Goal: Transaction & Acquisition: Download file/media

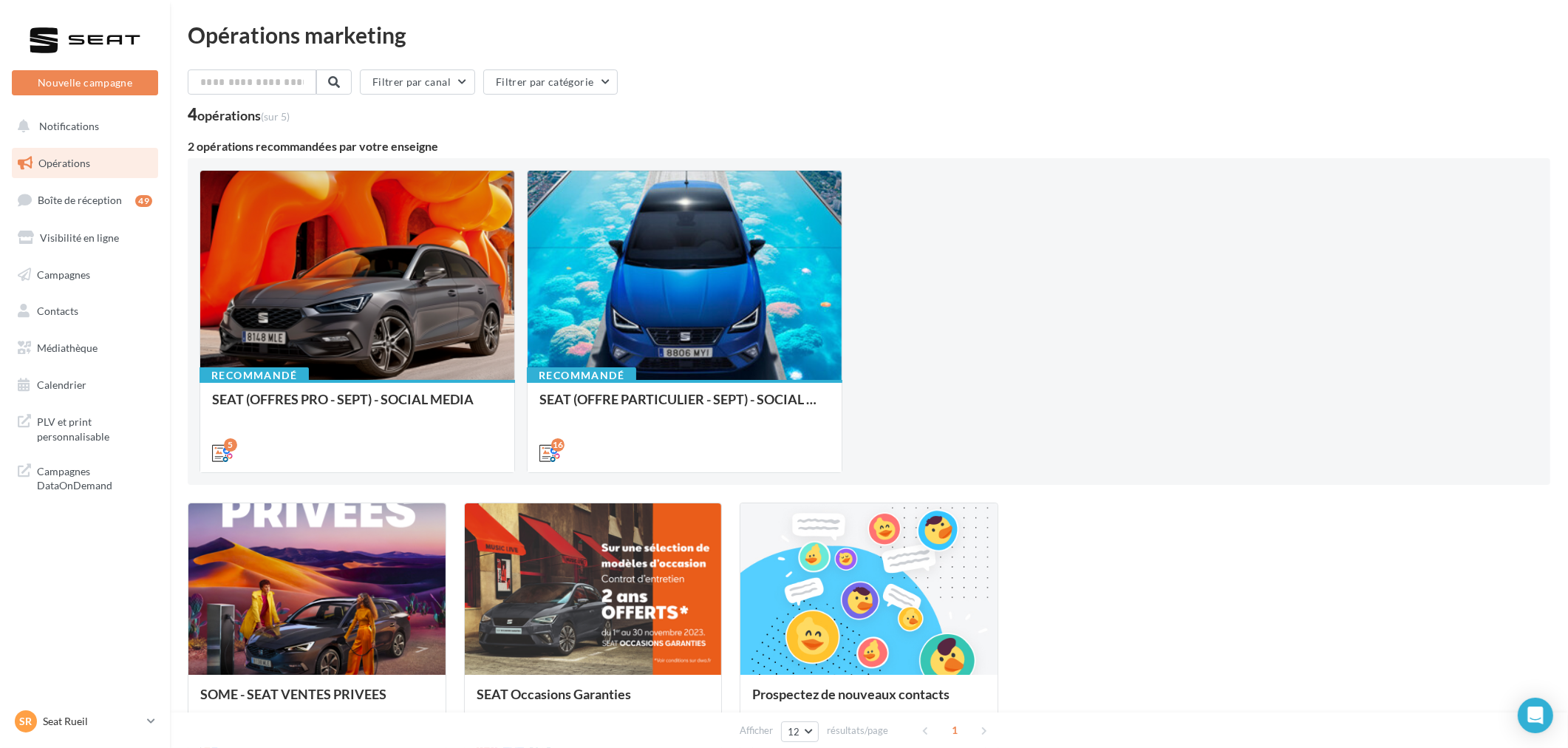
click at [1383, 214] on div "Recommandé SEAT (OFFRES PRO - SEPT) - SOCIAL MEDIA 5 Recommandé SEAT (OFFRE PAR…" at bounding box center [869, 321] width 1339 height 303
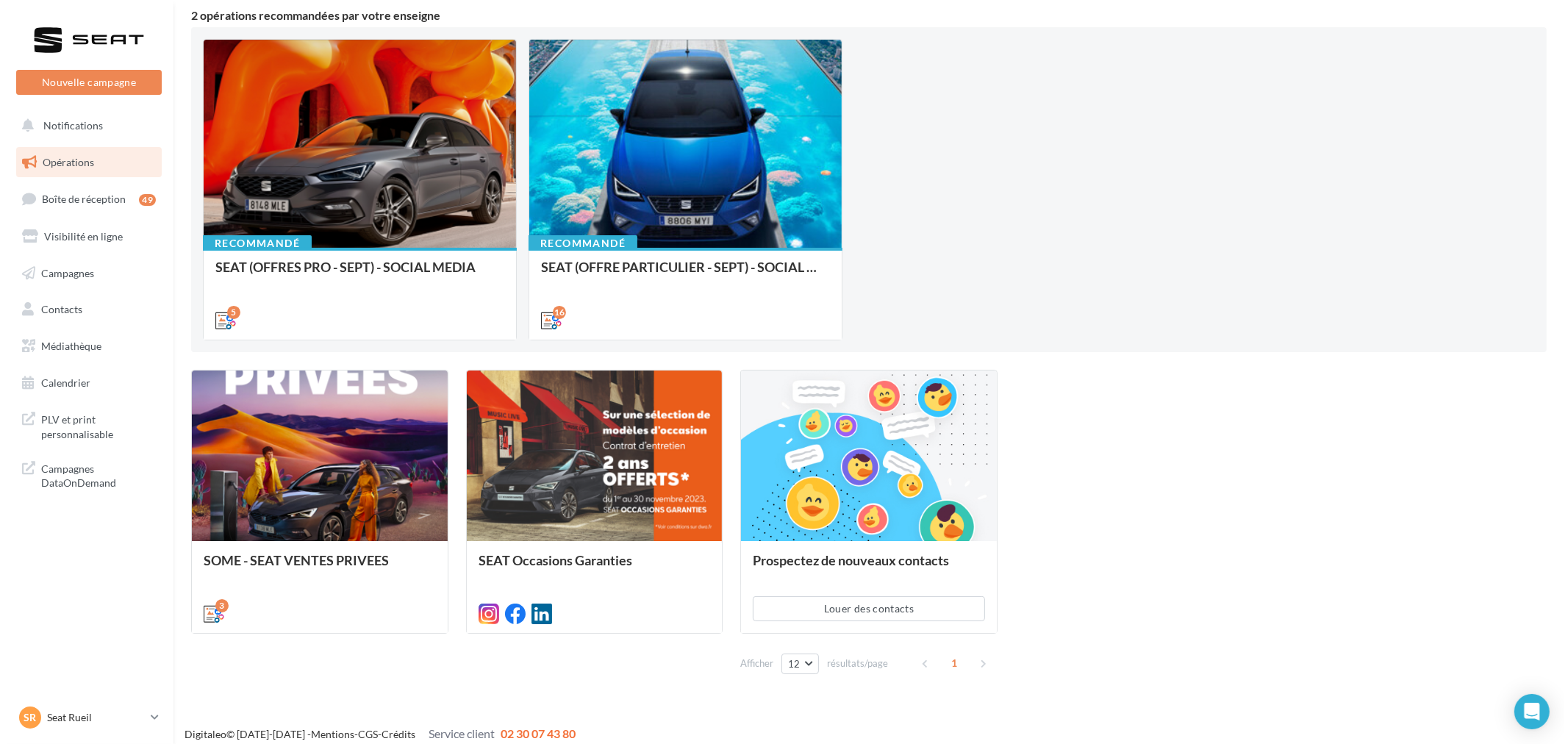
scroll to position [141, 0]
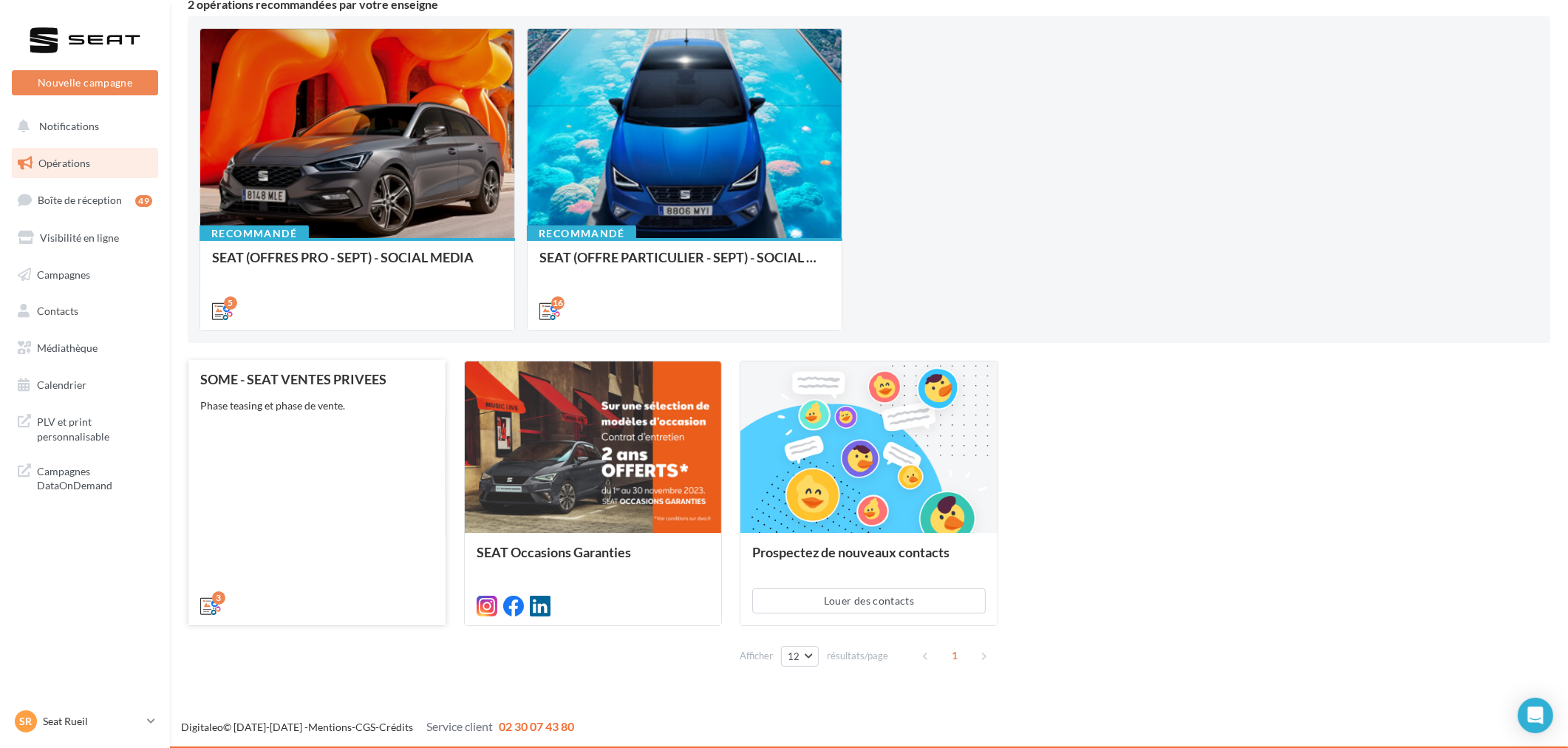
click at [344, 466] on div "SOME - SEAT VENTES PRIVEES Phase teasing et phase de vente." at bounding box center [317, 491] width 234 height 239
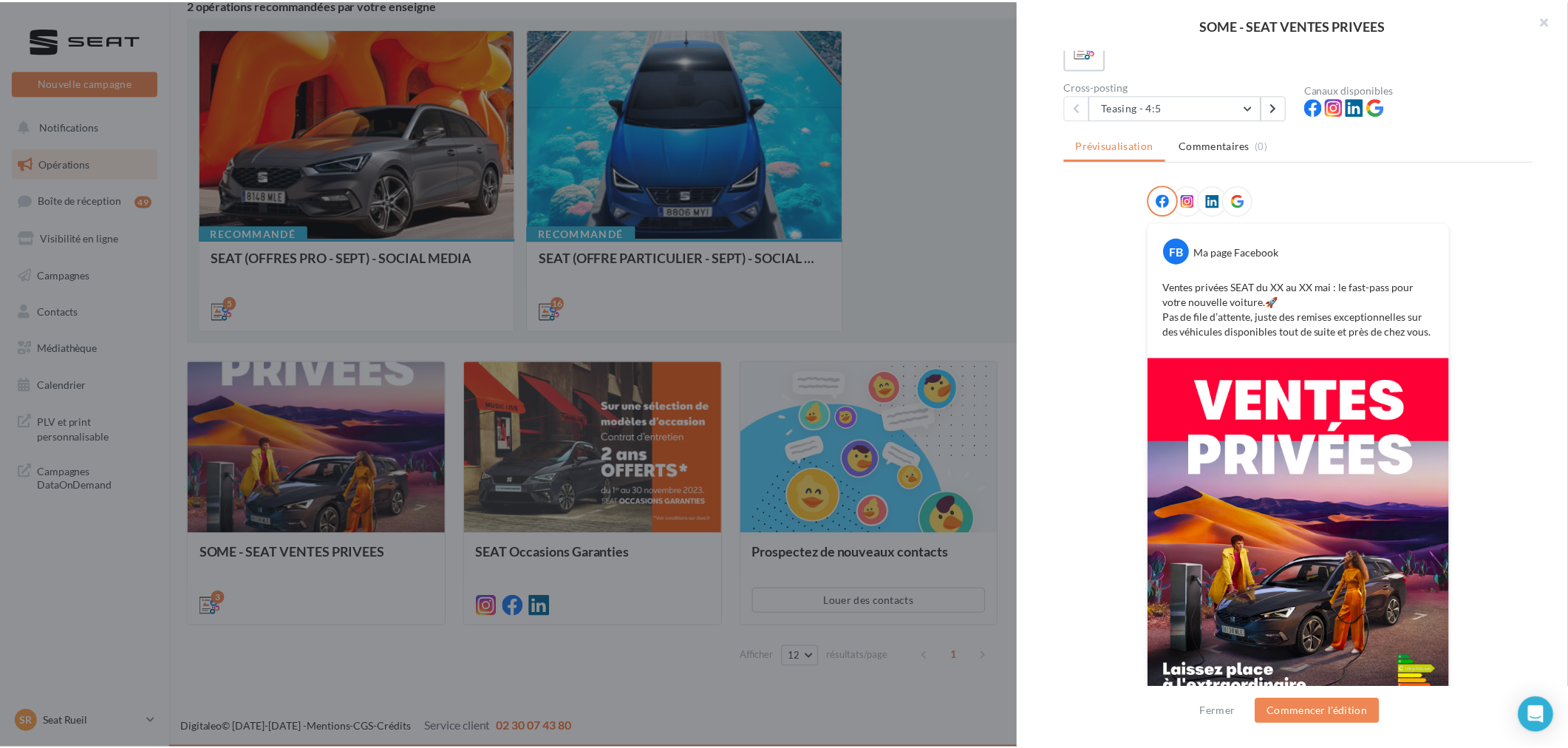
scroll to position [161, 0]
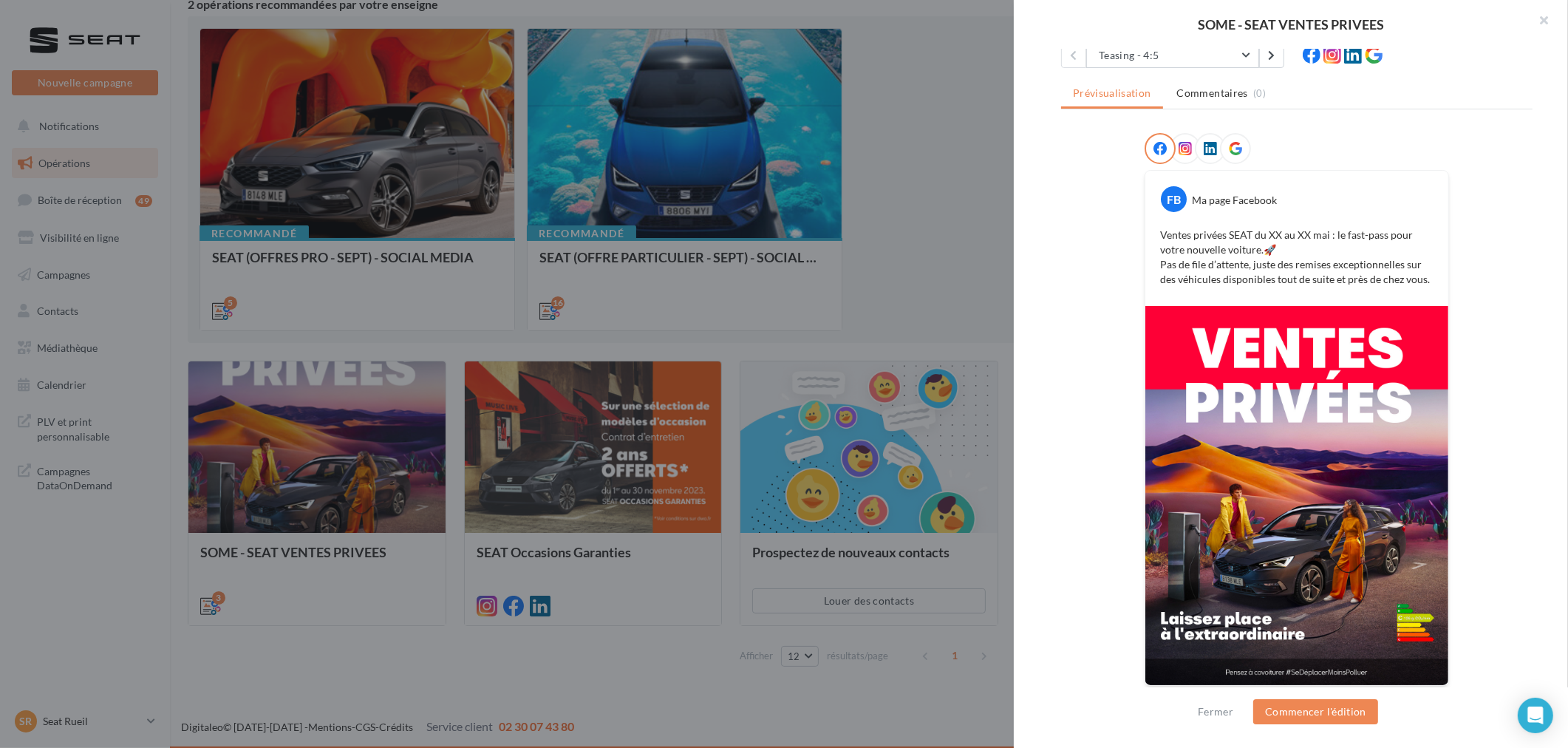
click at [607, 683] on div at bounding box center [784, 374] width 1568 height 748
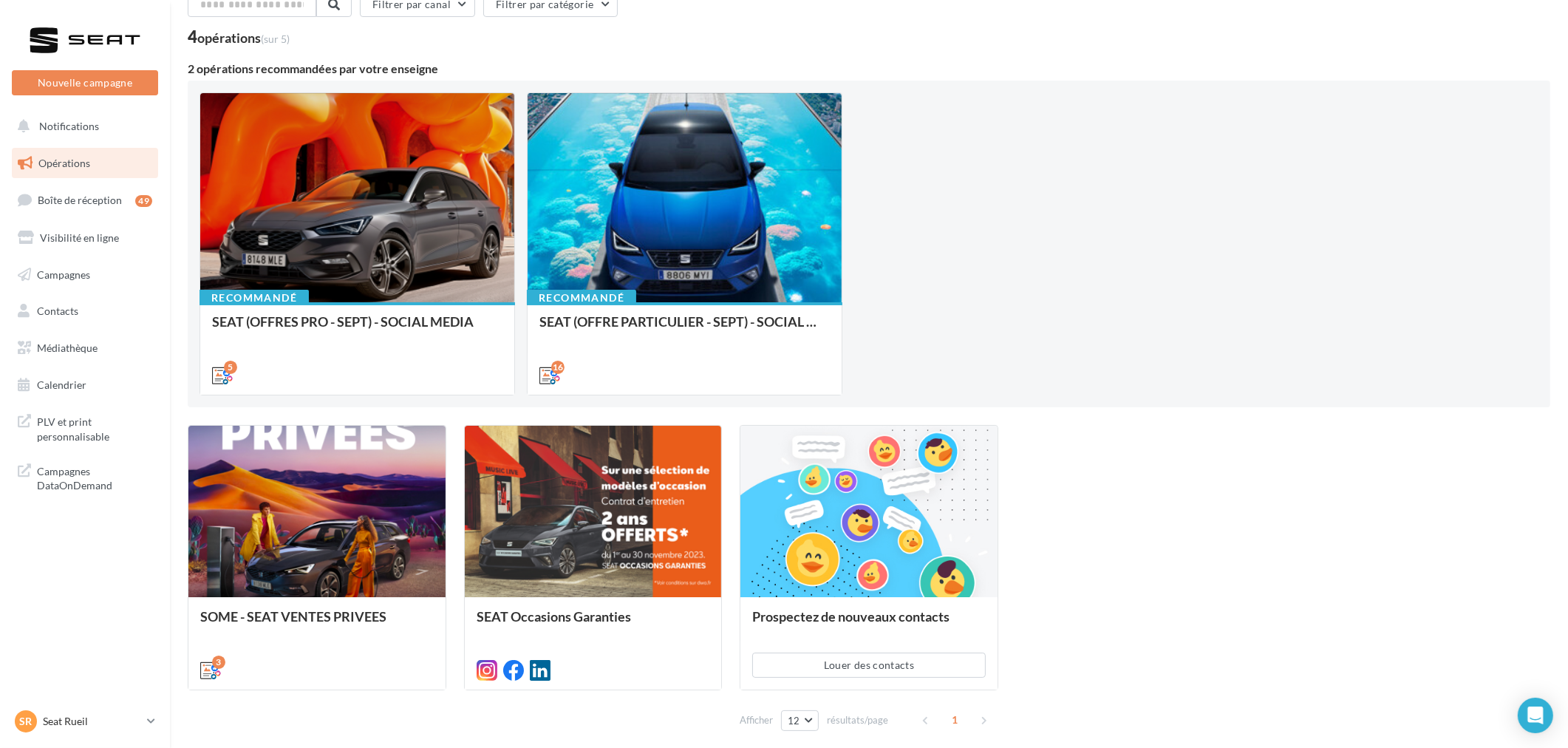
scroll to position [0, 0]
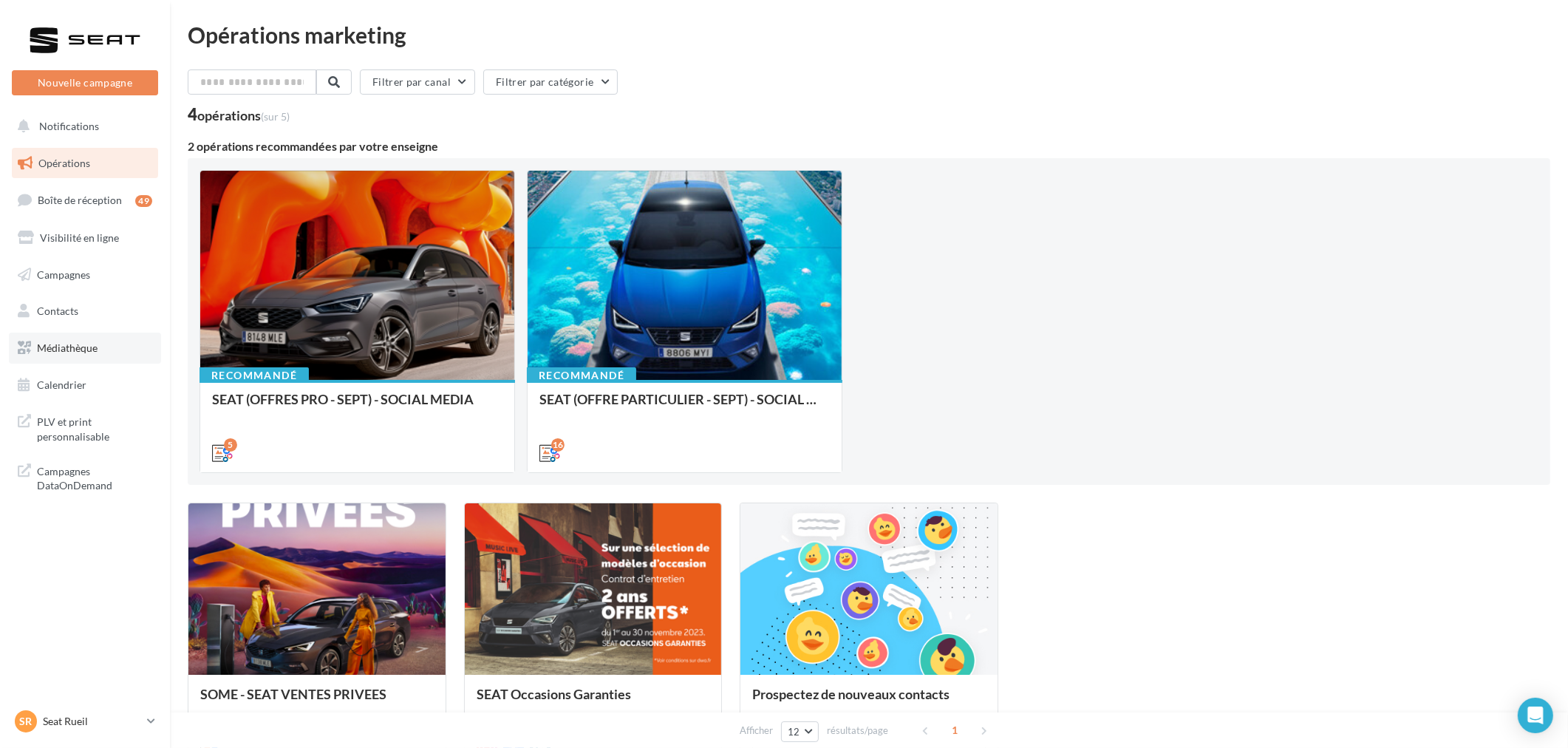
click at [83, 353] on span "Médiathèque" at bounding box center [66, 347] width 61 height 13
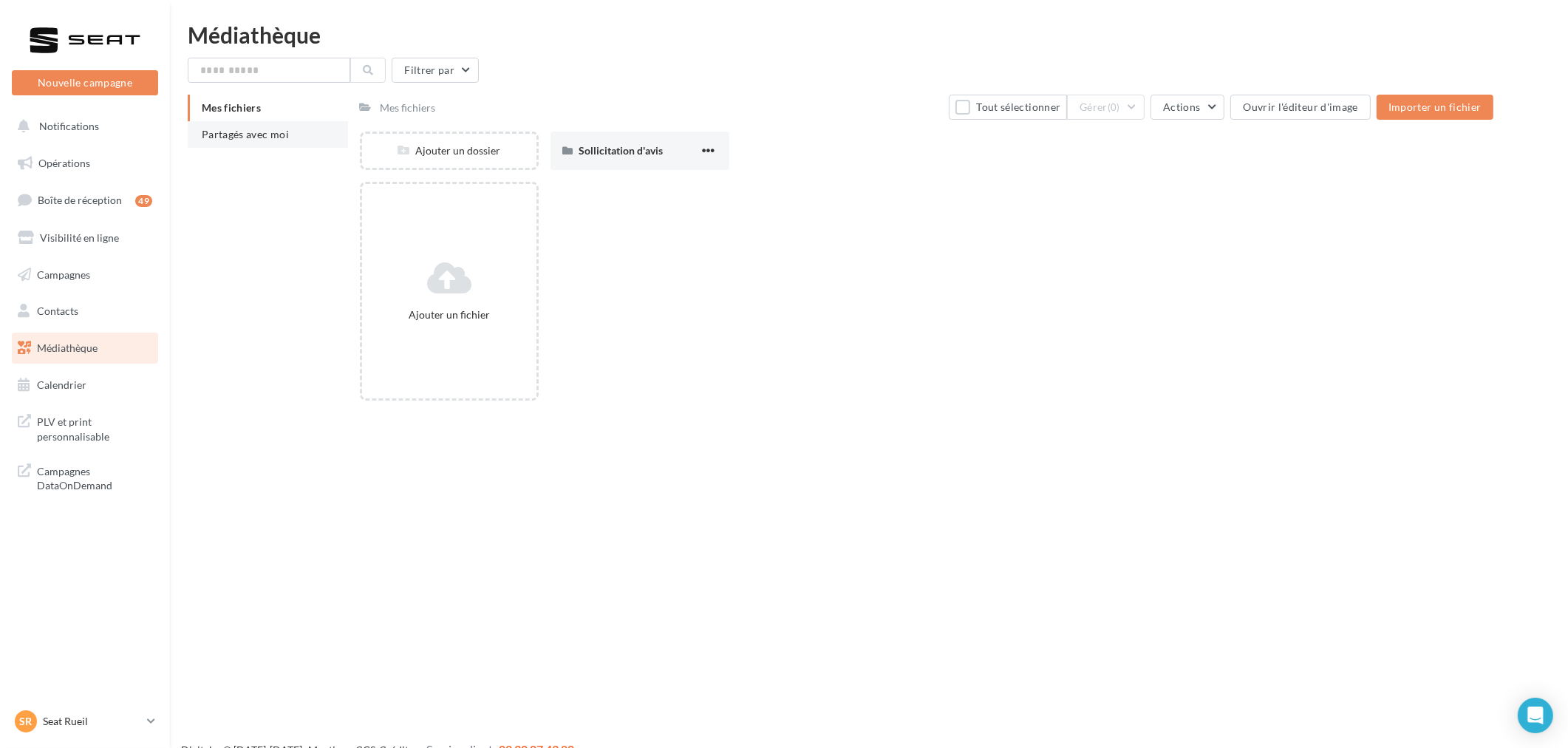
click at [266, 136] on span "Partagés avec moi" at bounding box center [245, 134] width 87 height 13
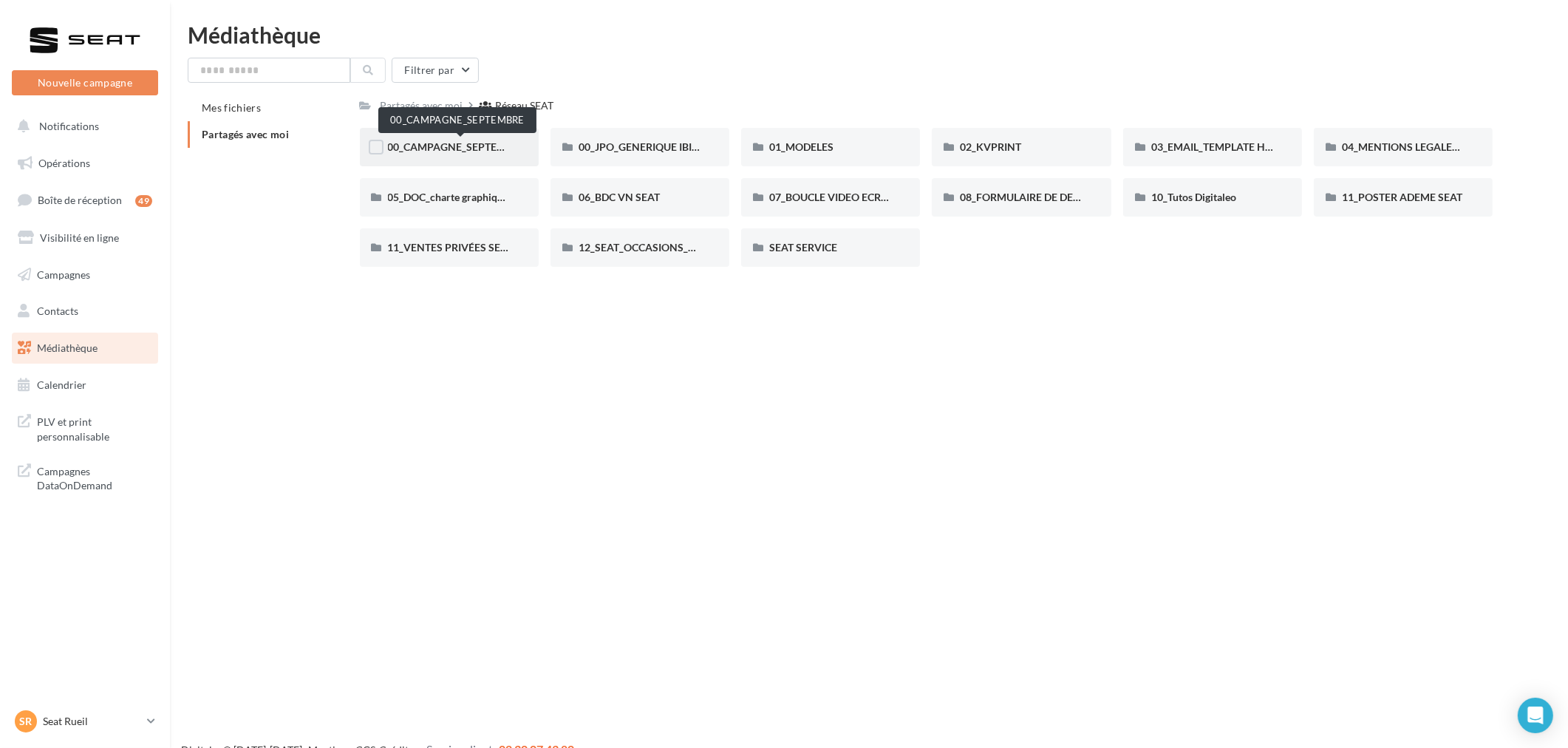
click at [491, 144] on span "00_CAMPAGNE_SEPTEMBRE" at bounding box center [456, 146] width 138 height 13
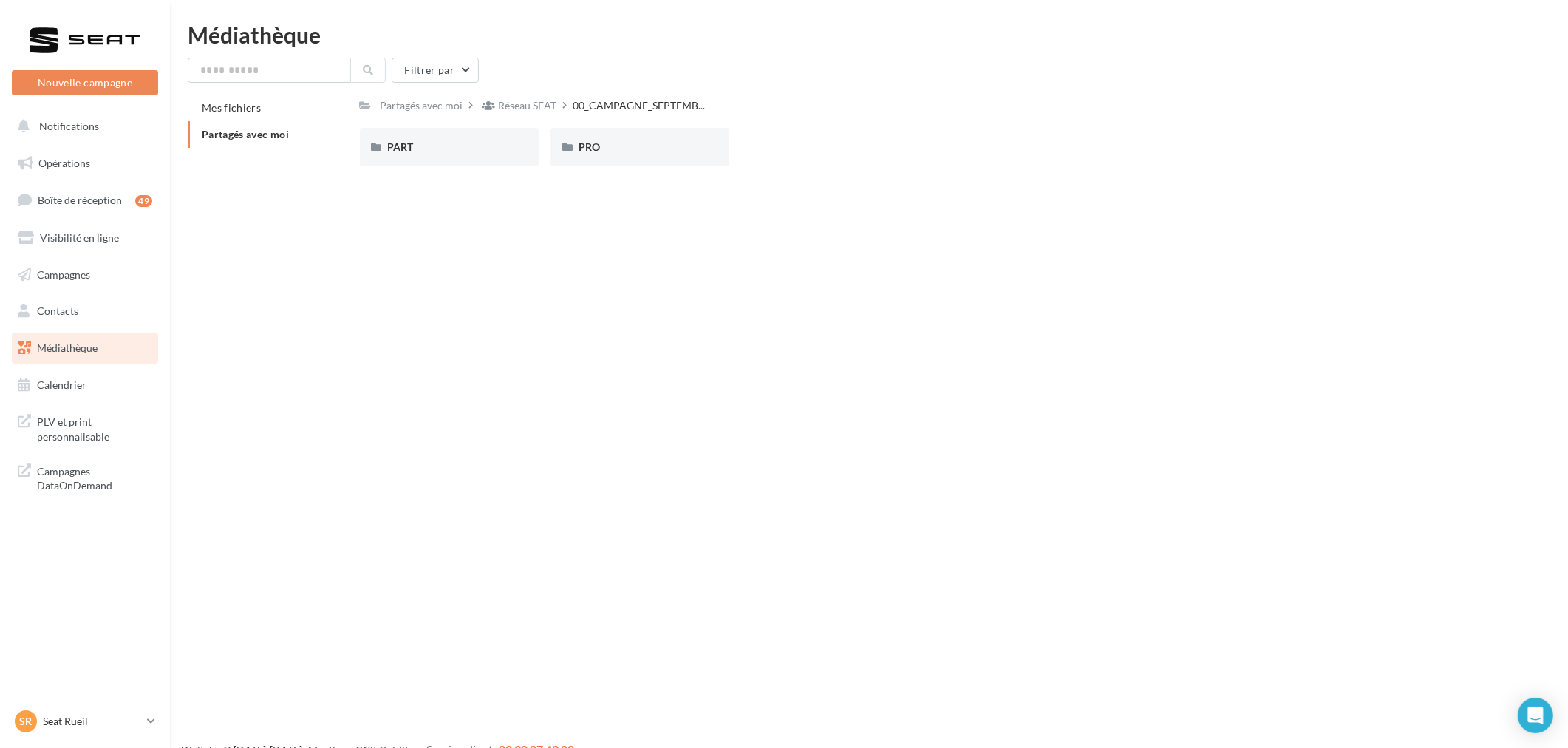
click at [289, 131] on span "Partagés avec moi" at bounding box center [245, 134] width 87 height 13
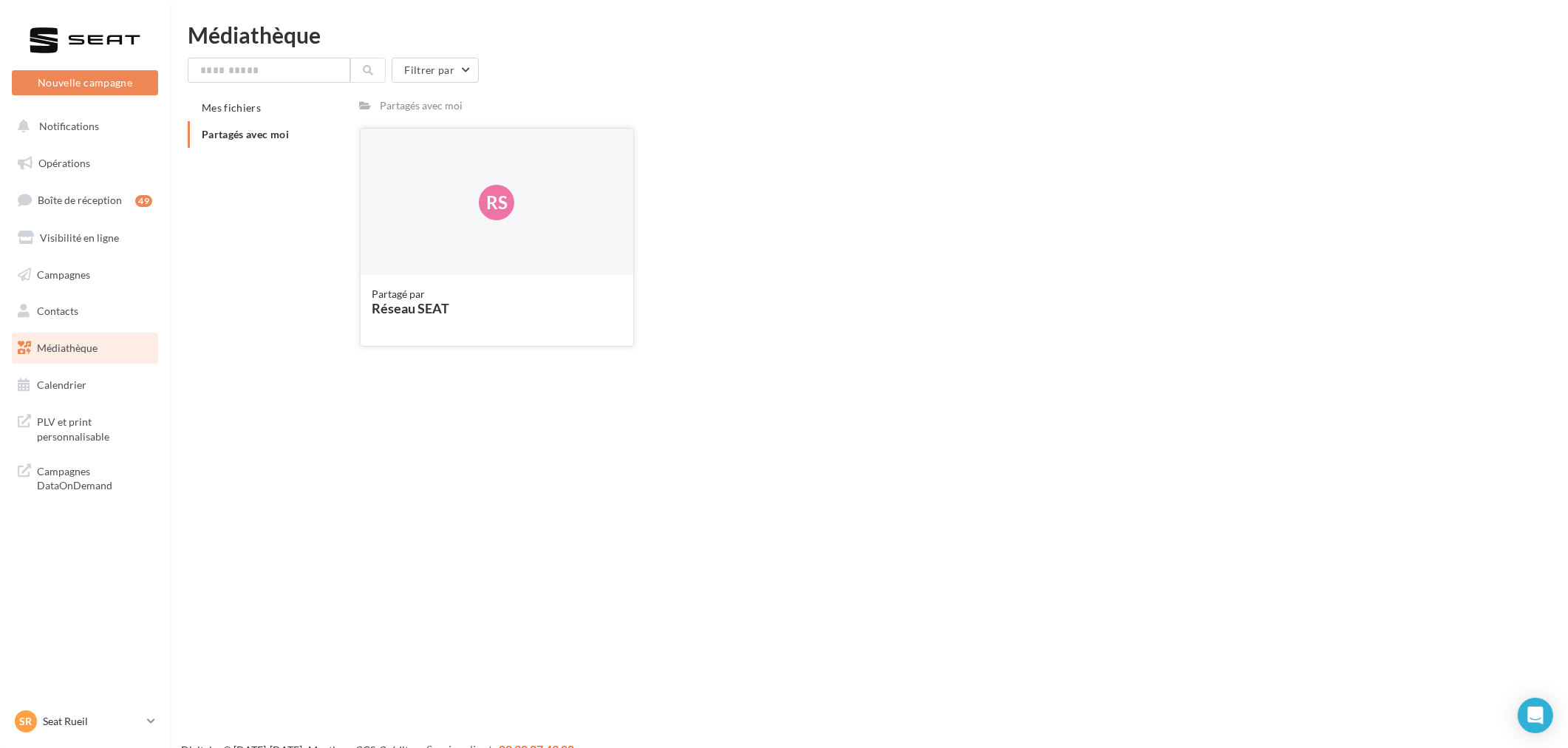
click at [534, 172] on div "Rs" at bounding box center [498, 203] width 273 height 148
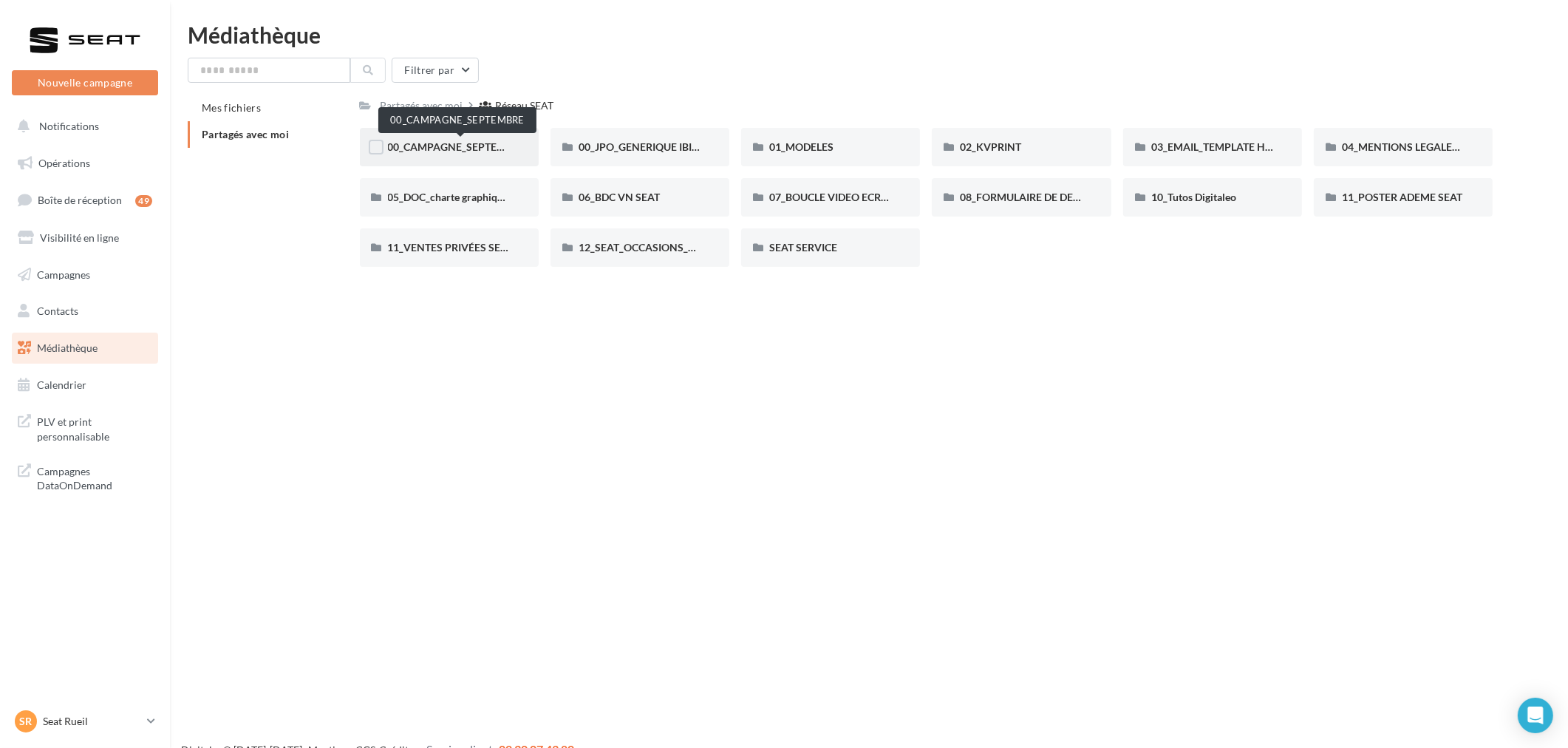
click at [461, 148] on span "00_CAMPAGNE_SEPTEMBRE" at bounding box center [456, 146] width 138 height 13
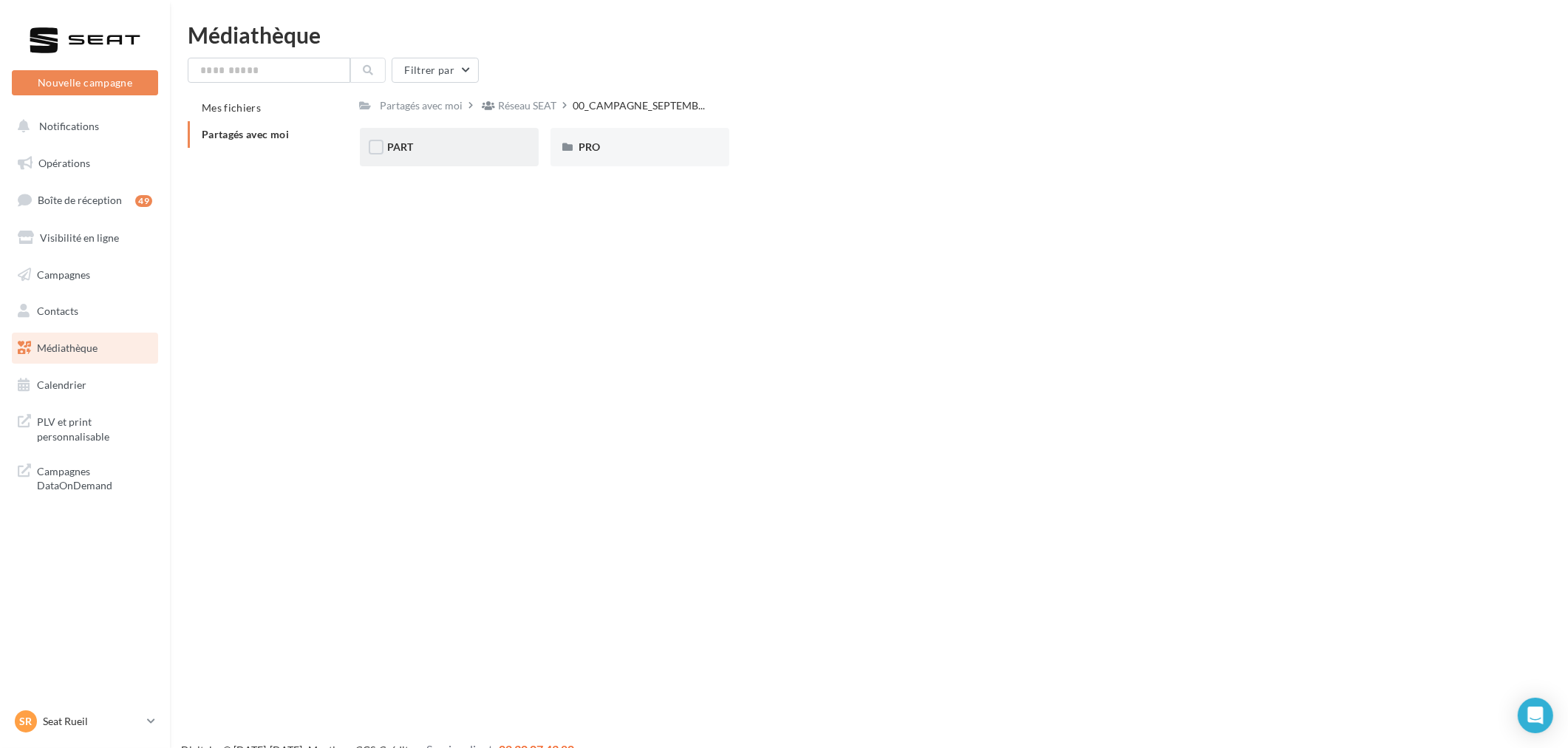
click at [459, 157] on div "PART" at bounding box center [449, 146] width 179 height 38
click at [785, 145] on span "IBIZA" at bounding box center [783, 146] width 27 height 13
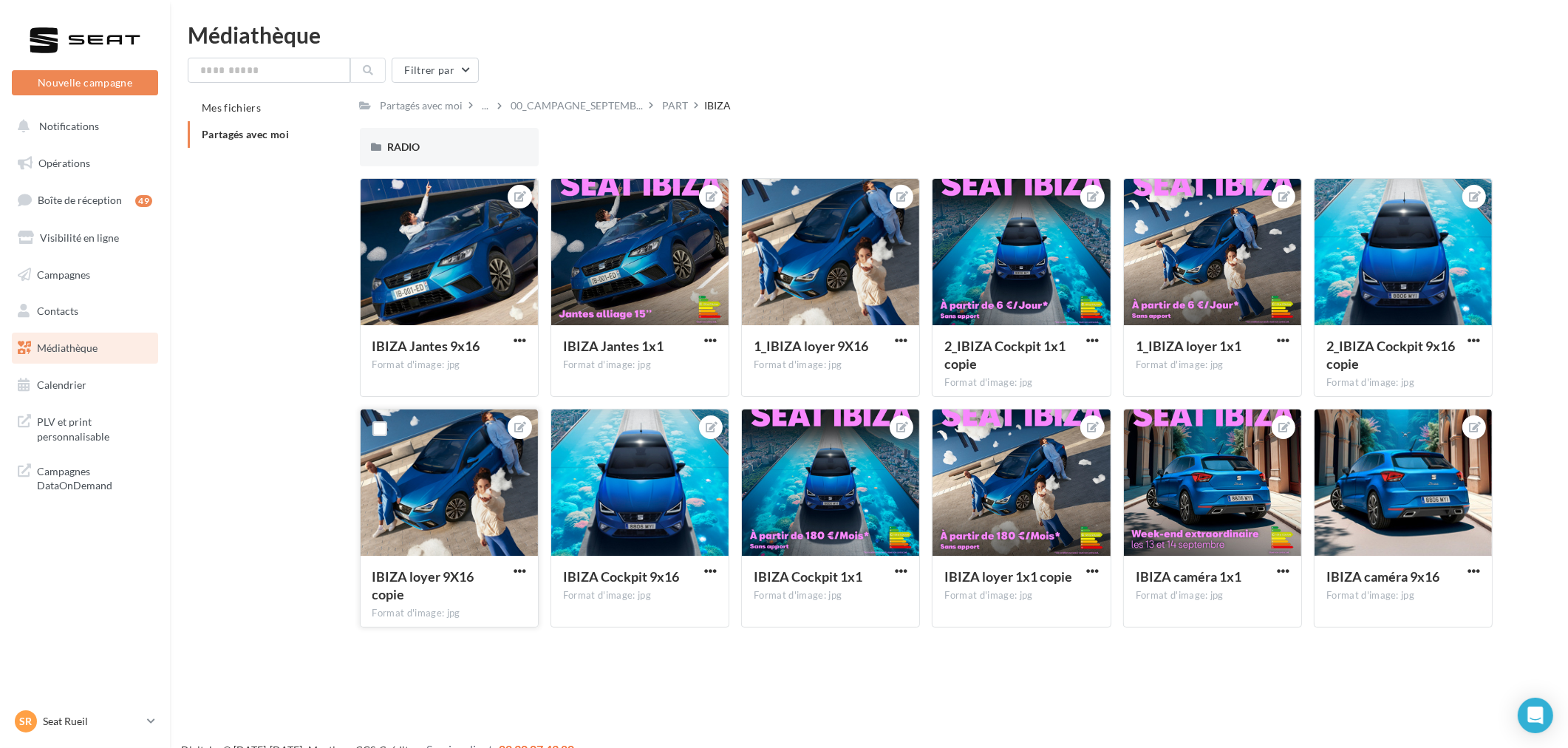
click at [462, 483] on div at bounding box center [449, 483] width 177 height 148
click at [444, 488] on div at bounding box center [449, 483] width 177 height 148
click at [518, 427] on icon at bounding box center [520, 427] width 12 height 10
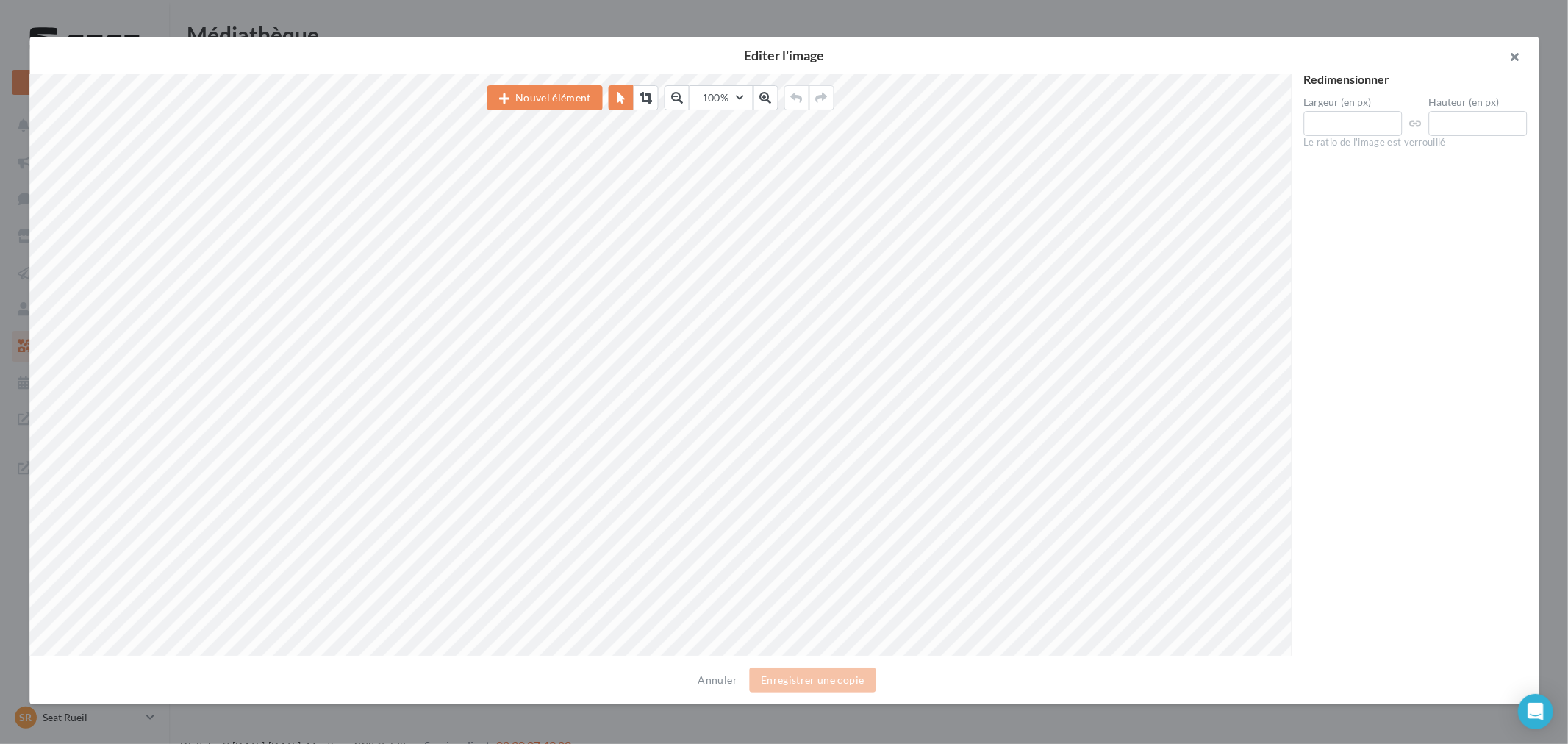
click at [1519, 55] on button "button" at bounding box center [1509, 58] width 59 height 44
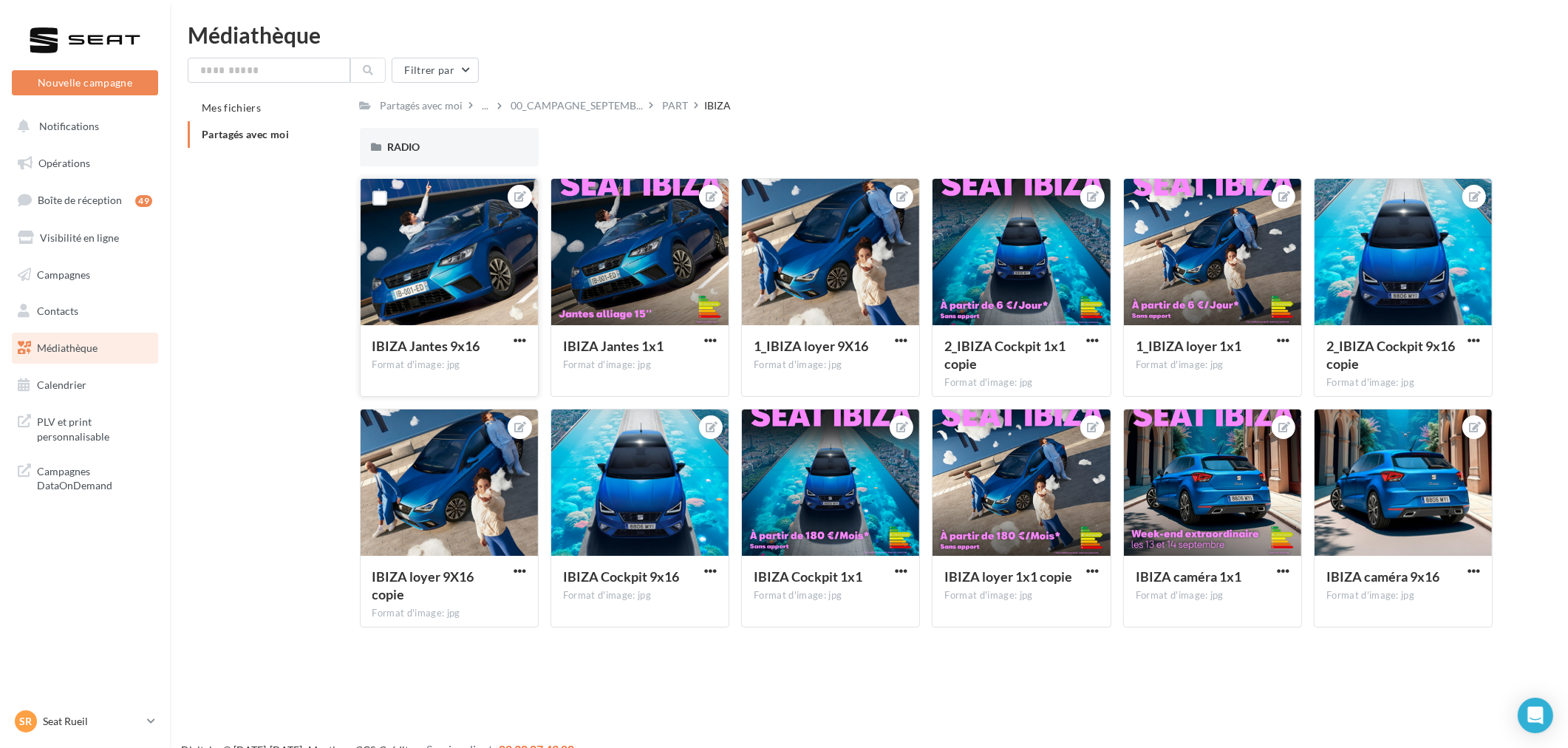
click at [433, 239] on div at bounding box center [449, 253] width 177 height 148
click at [513, 200] on button at bounding box center [519, 197] width 12 height 18
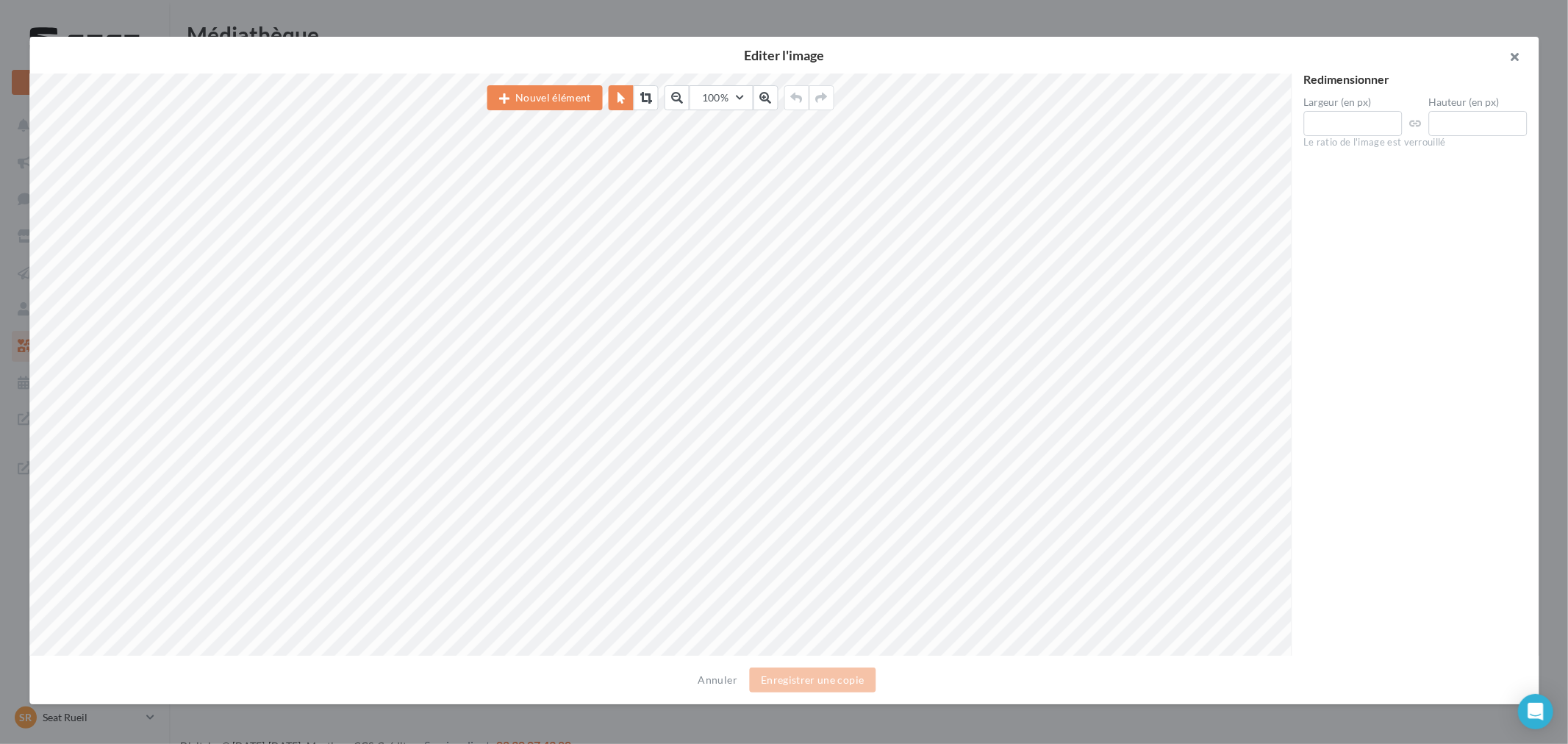
click at [1523, 64] on button "button" at bounding box center [1509, 58] width 59 height 44
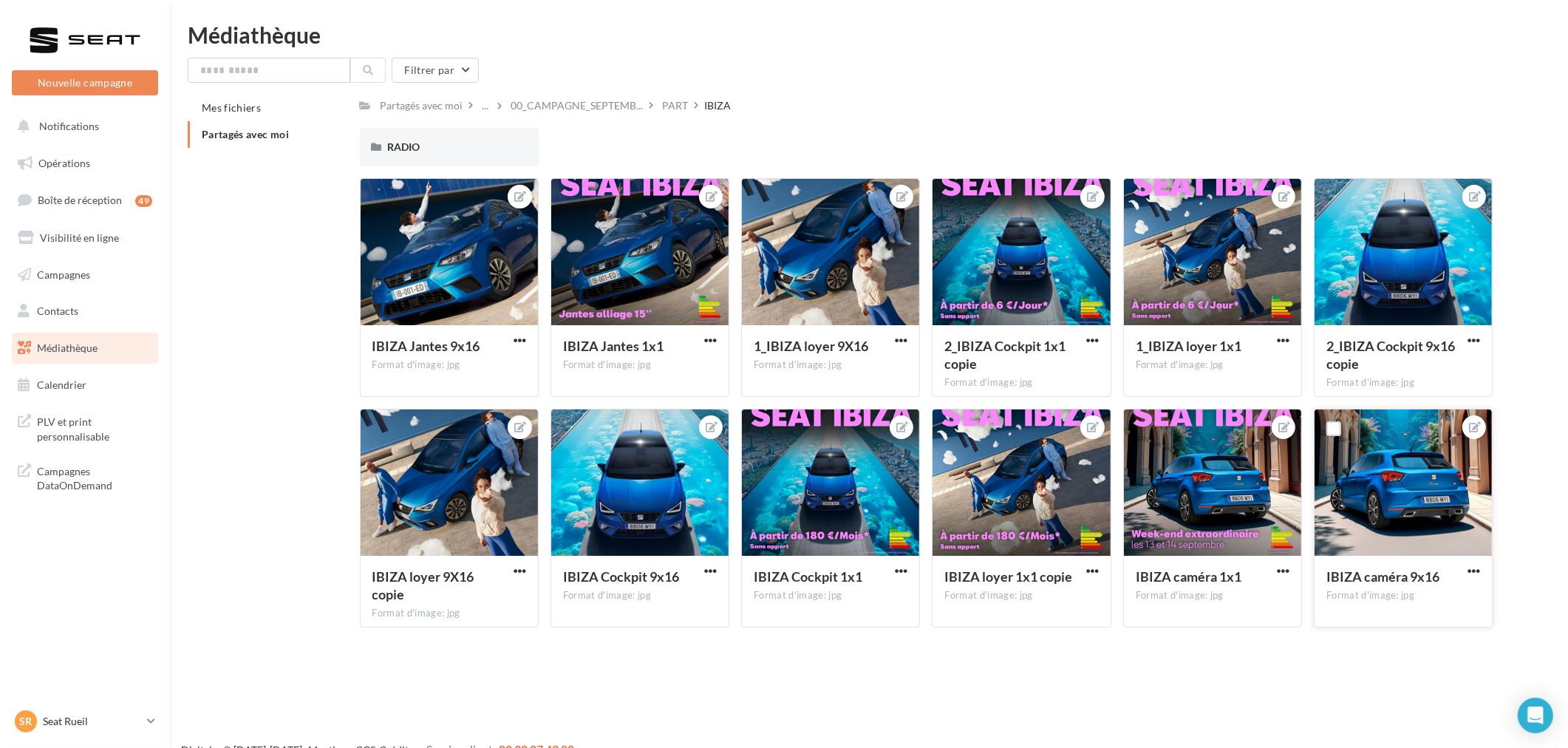
click at [1402, 488] on div at bounding box center [1402, 483] width 177 height 148
click at [551, 99] on span "00_CAMPAGNE_SEPTEMB..." at bounding box center [577, 106] width 132 height 15
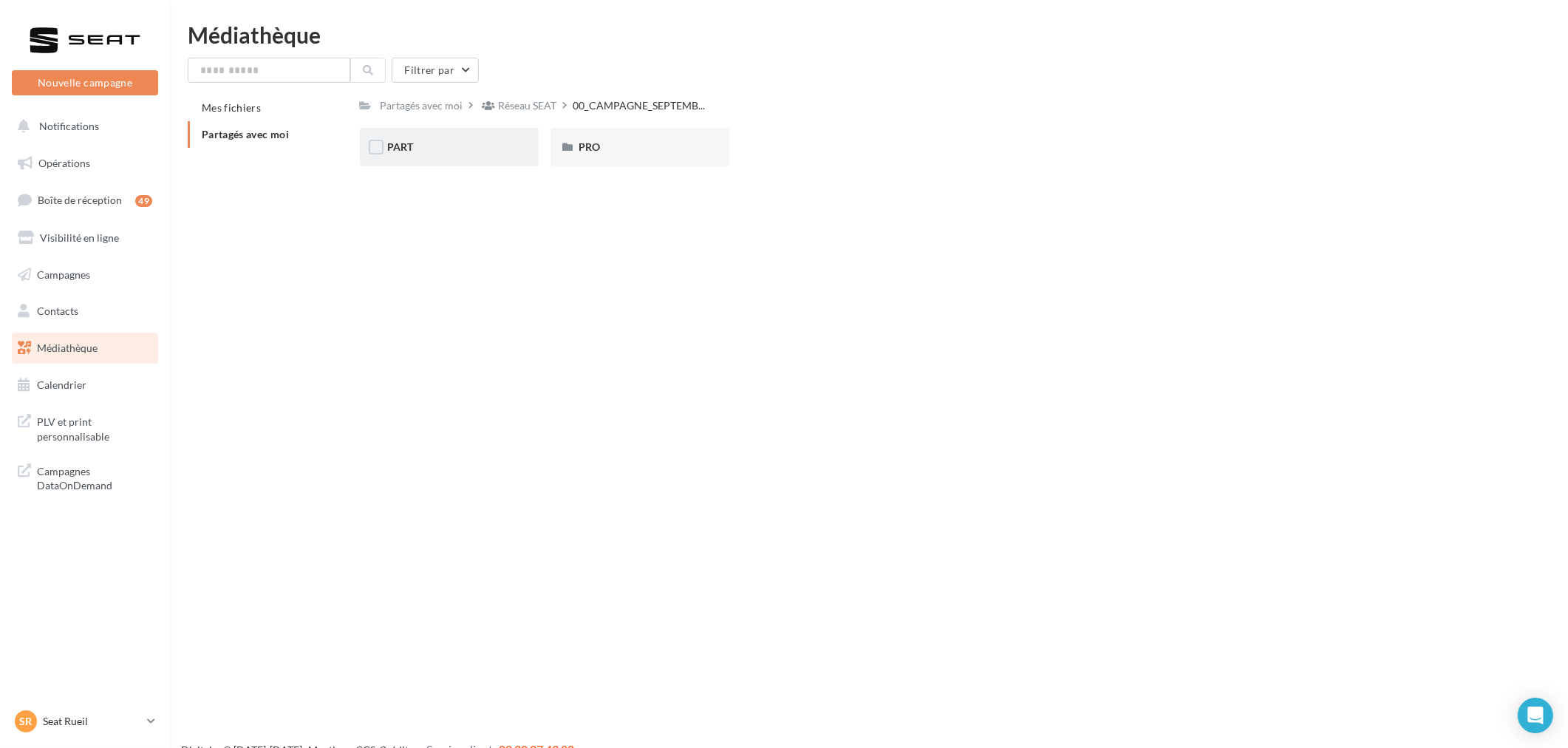
click at [425, 136] on div "PART" at bounding box center [449, 146] width 179 height 38
click at [97, 344] on span "Médiathèque" at bounding box center [66, 347] width 61 height 13
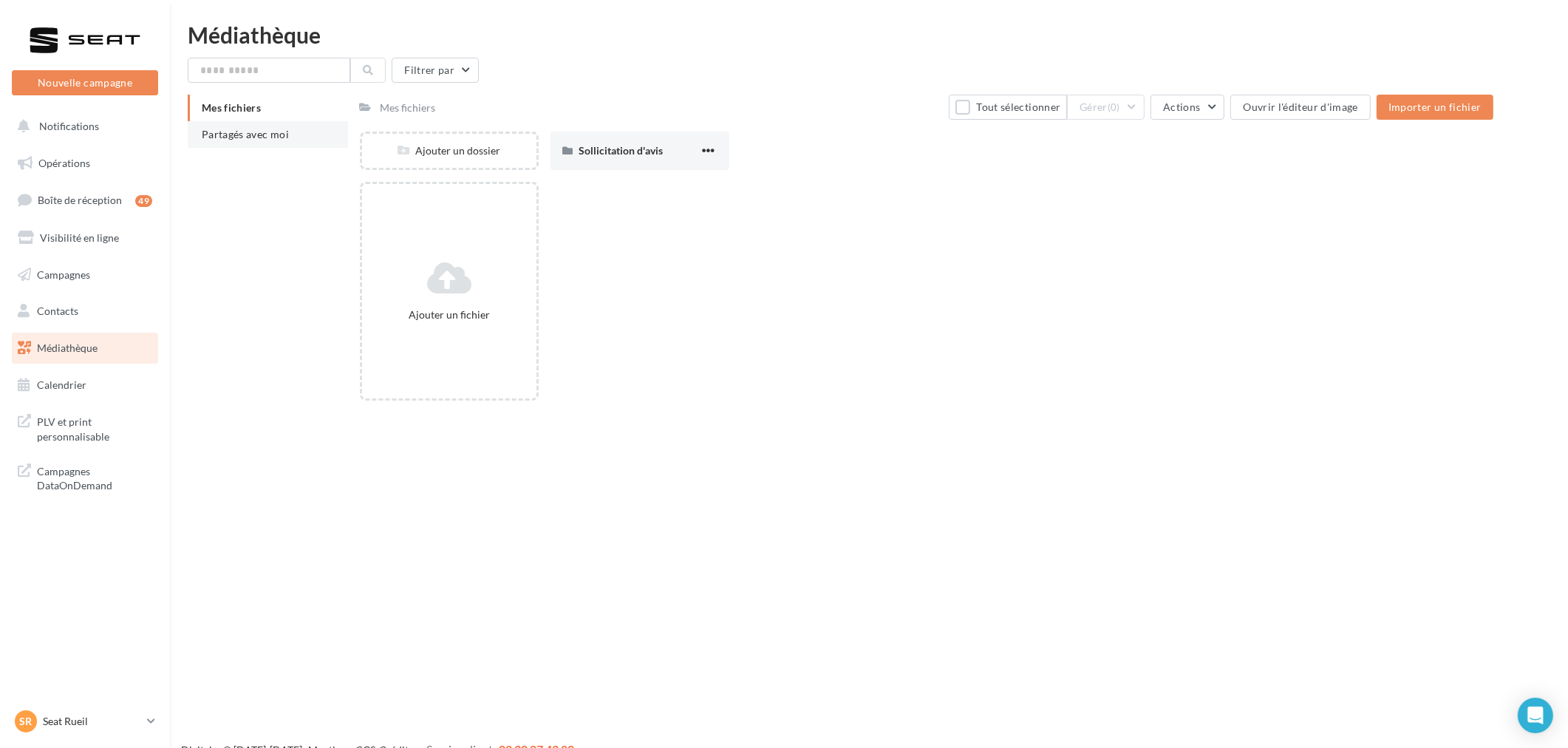
click at [277, 141] on li "Partagés avec moi" at bounding box center [267, 135] width 161 height 27
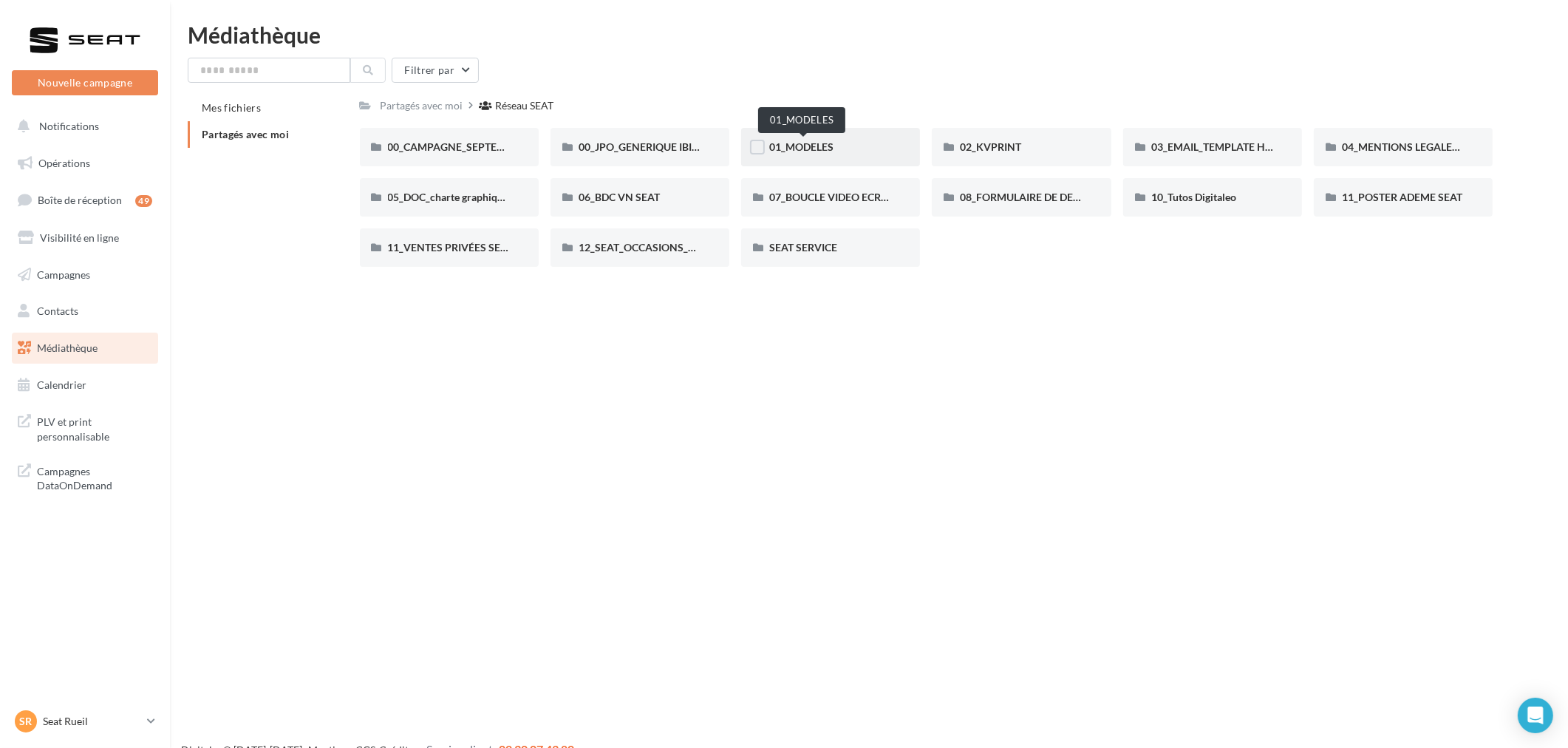
click at [820, 149] on span "01_MODELES" at bounding box center [802, 146] width 64 height 13
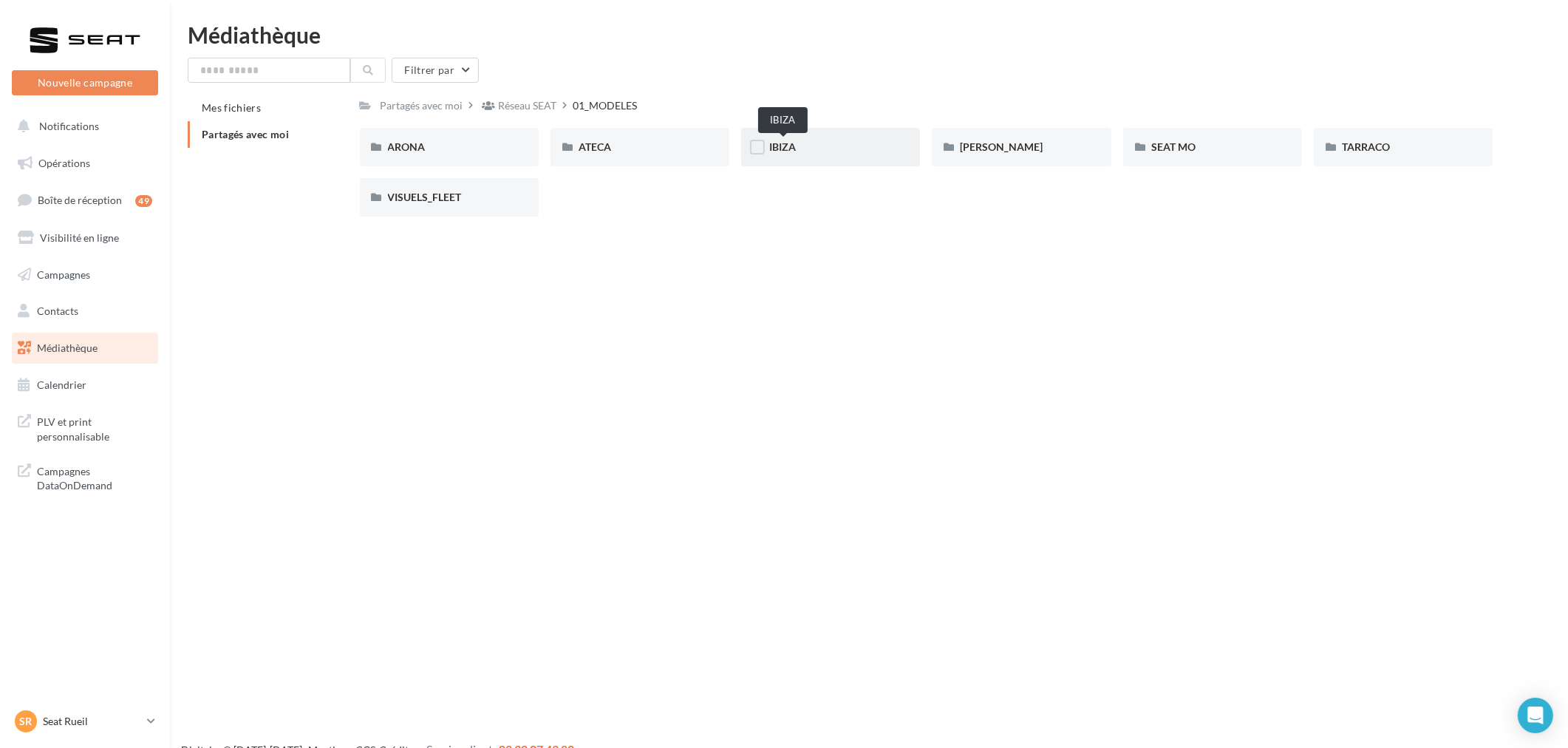
click at [789, 141] on span "IBIZA" at bounding box center [783, 146] width 27 height 13
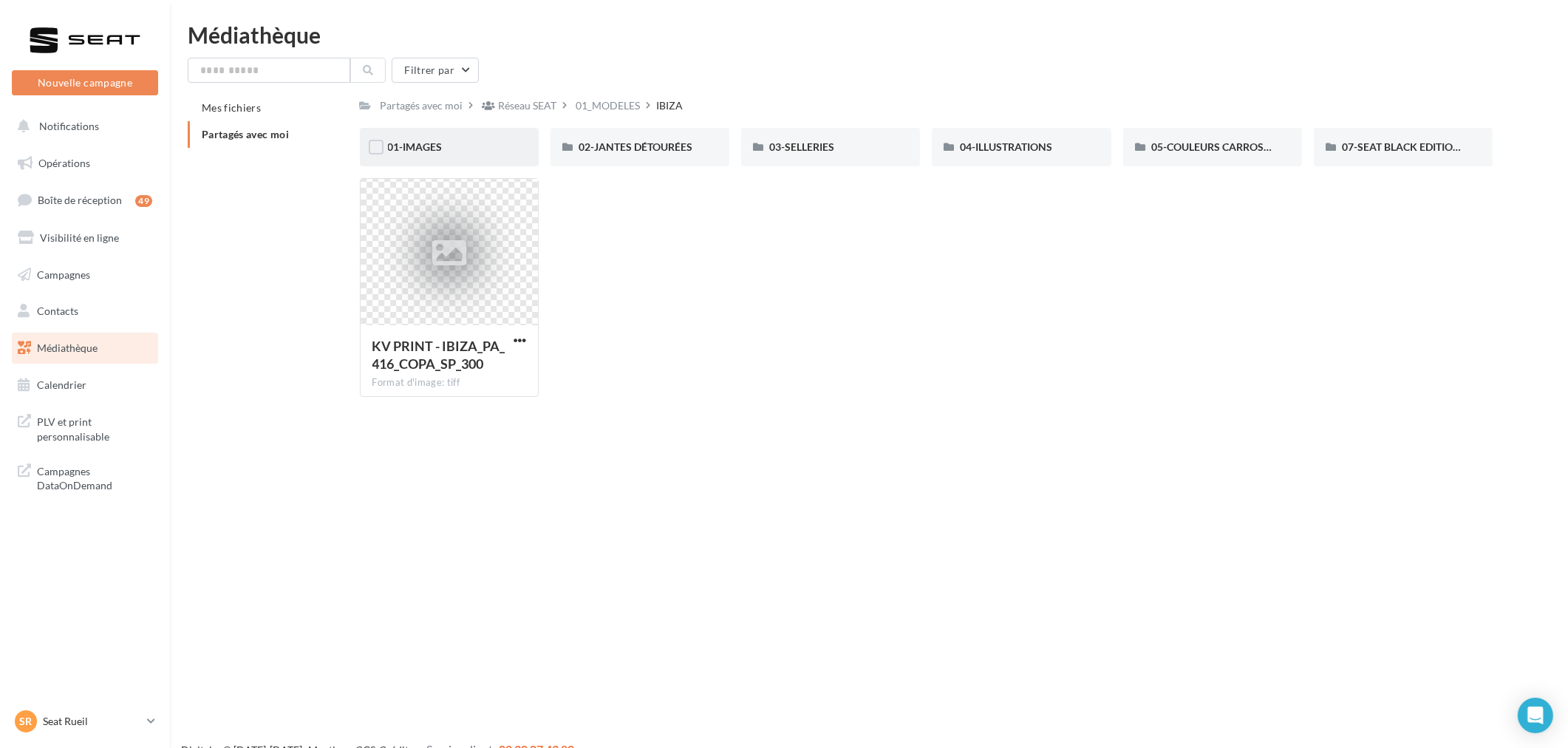
click at [454, 164] on div "01-IMAGES" at bounding box center [449, 146] width 179 height 38
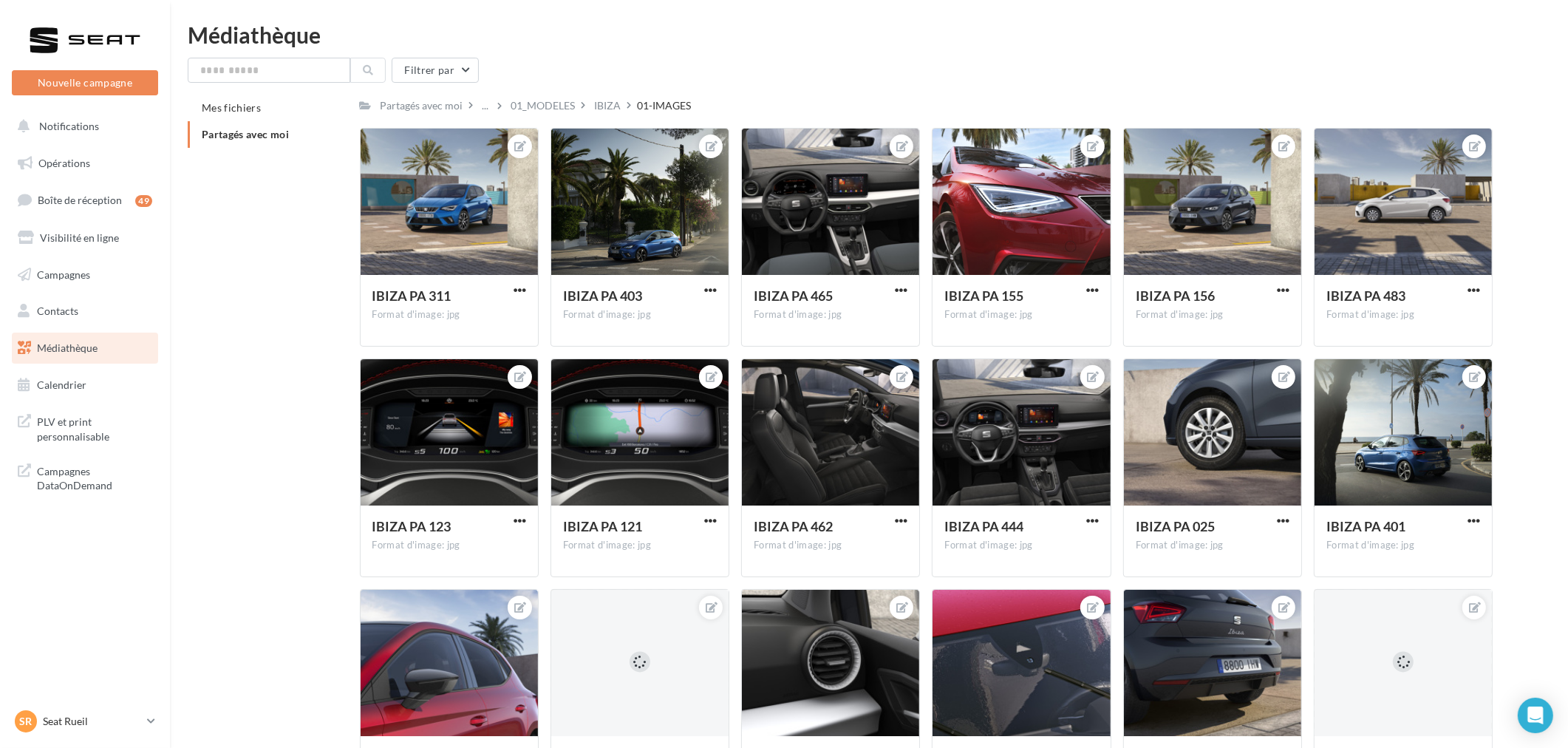
click at [585, 109] on div "01_MODELES" at bounding box center [550, 105] width 84 height 22
click at [575, 105] on div "01_MODELES" at bounding box center [543, 106] width 64 height 15
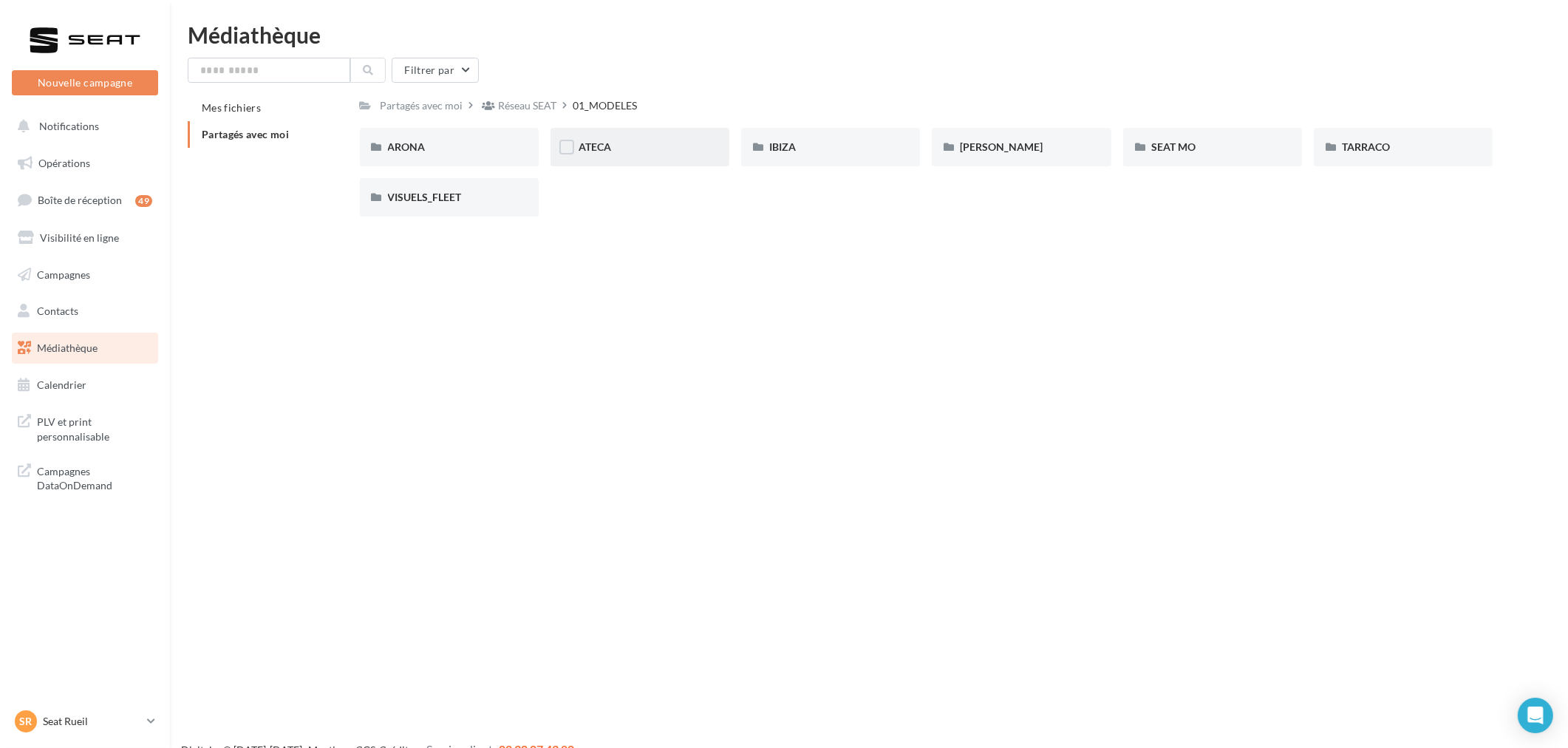
click at [631, 154] on div "ATECA" at bounding box center [639, 146] width 179 height 38
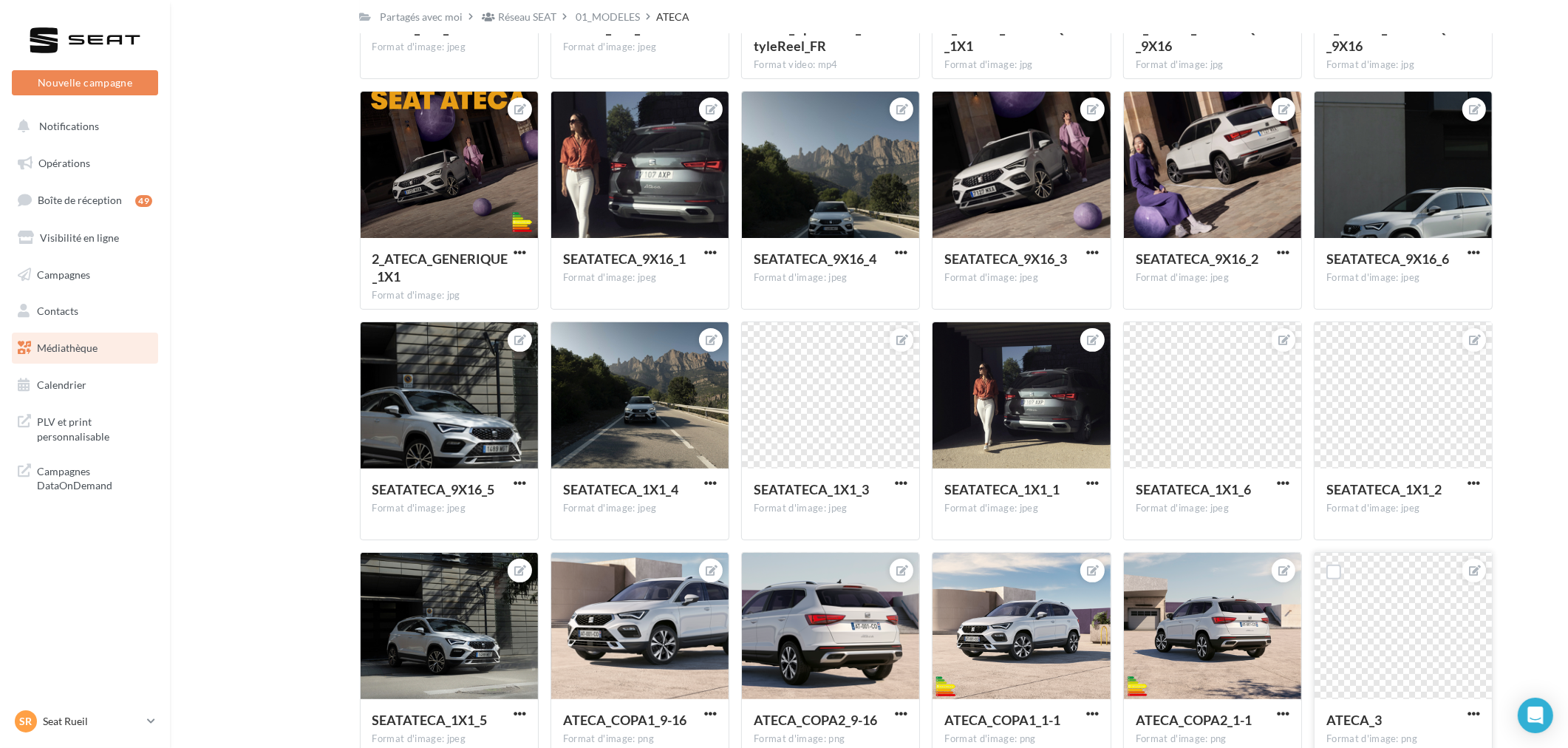
scroll to position [630, 0]
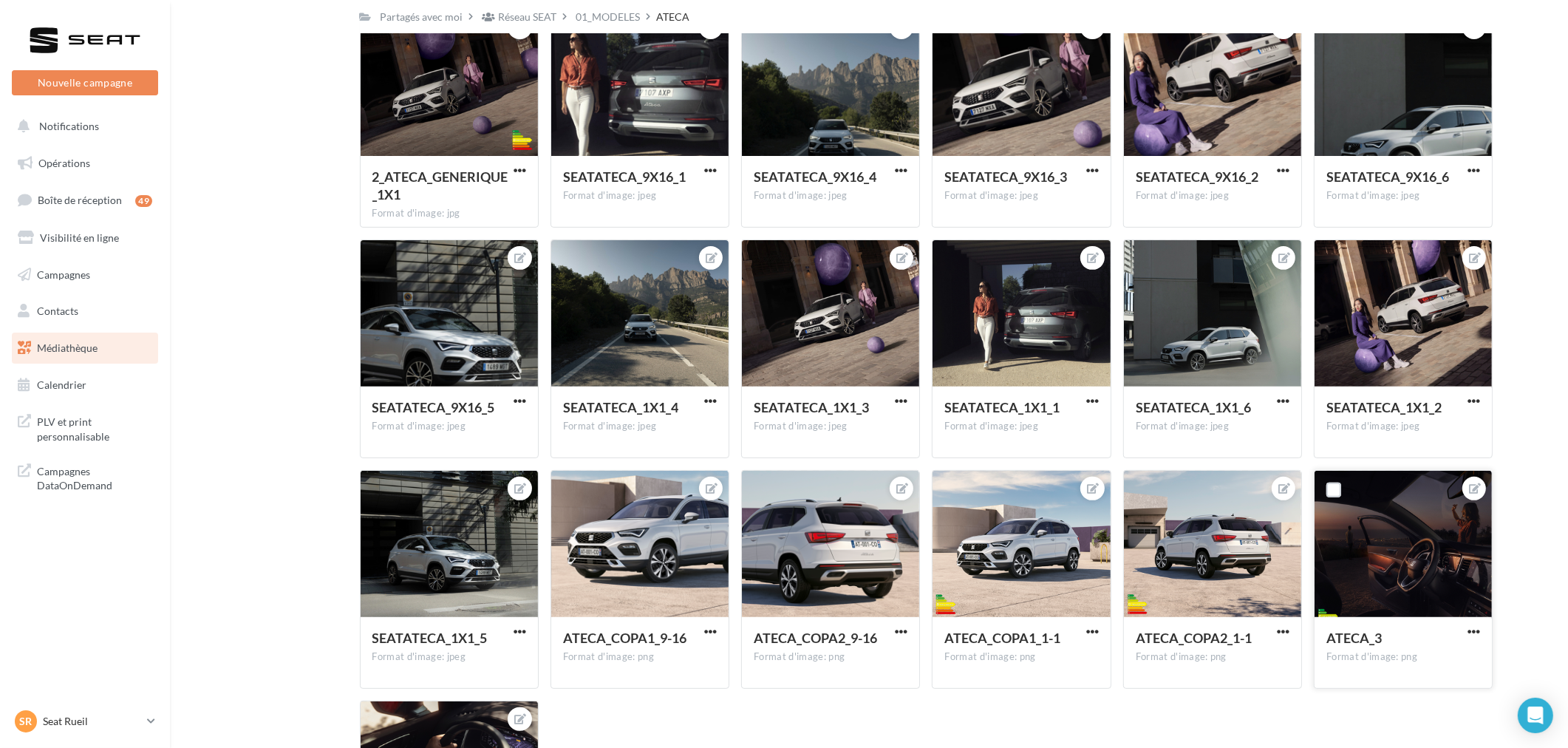
click at [1402, 548] on div at bounding box center [1402, 545] width 177 height 148
click at [1466, 486] on div at bounding box center [1474, 489] width 24 height 24
click at [1473, 628] on span "button" at bounding box center [1473, 631] width 13 height 13
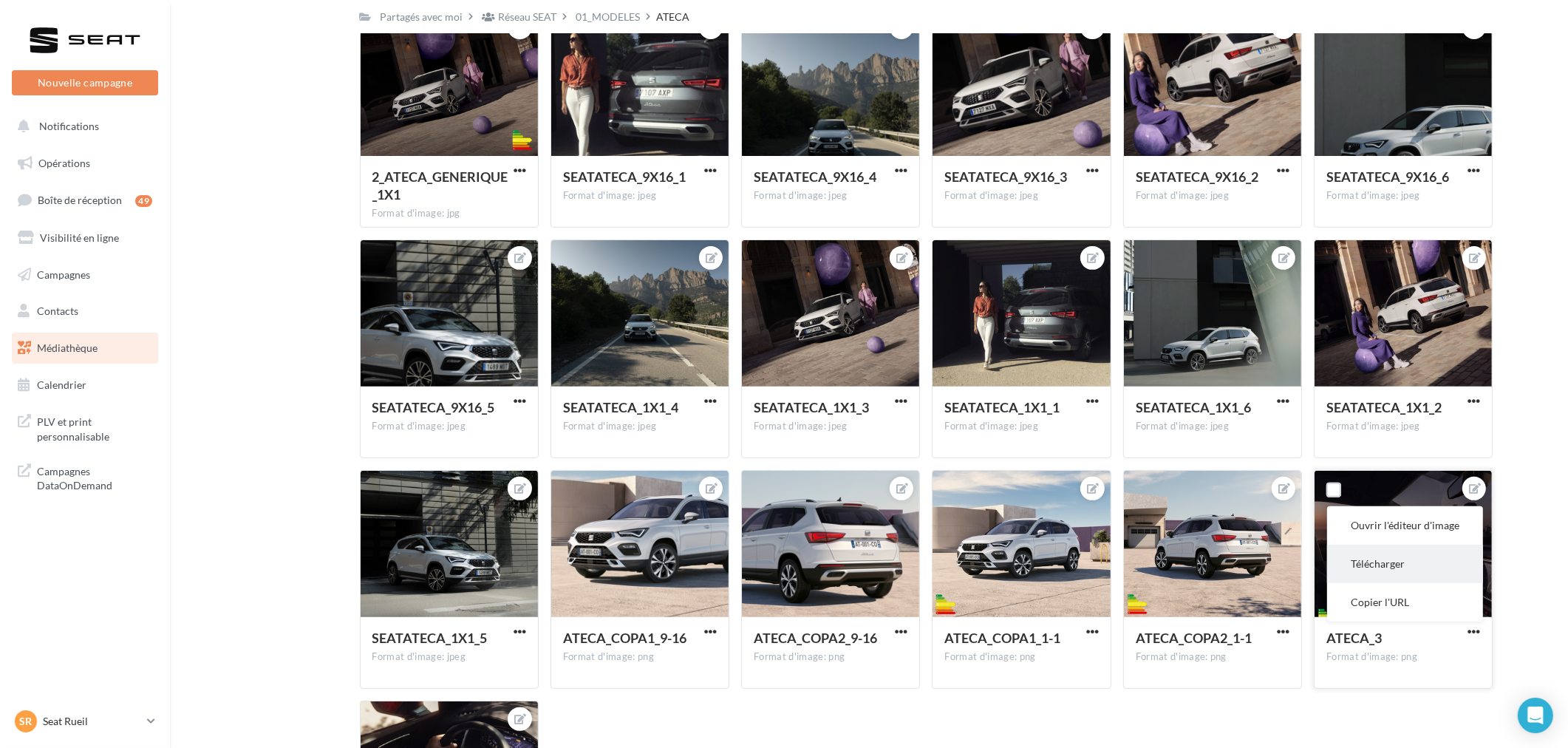
click at [1407, 558] on button "Télécharger" at bounding box center [1404, 563] width 156 height 38
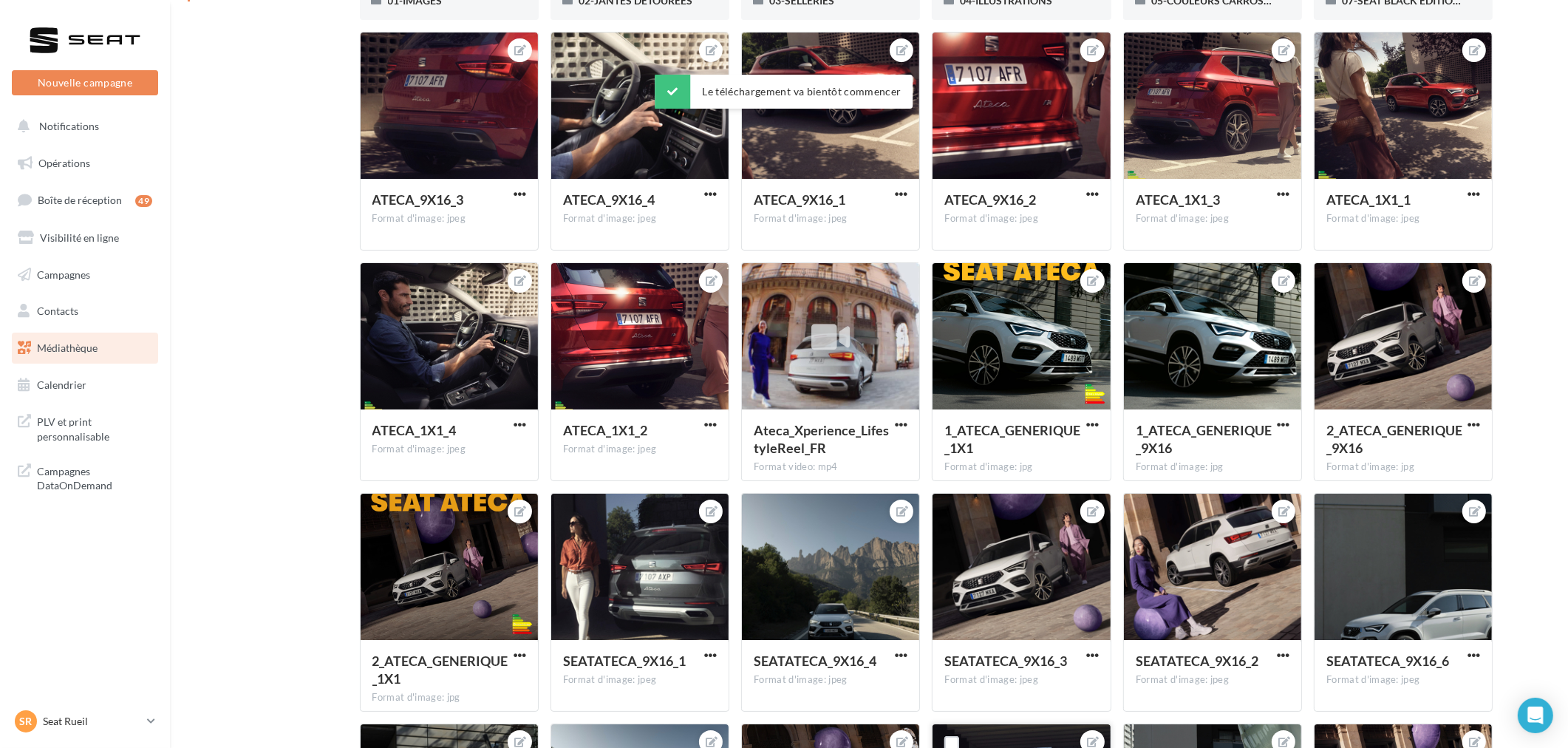
scroll to position [0, 0]
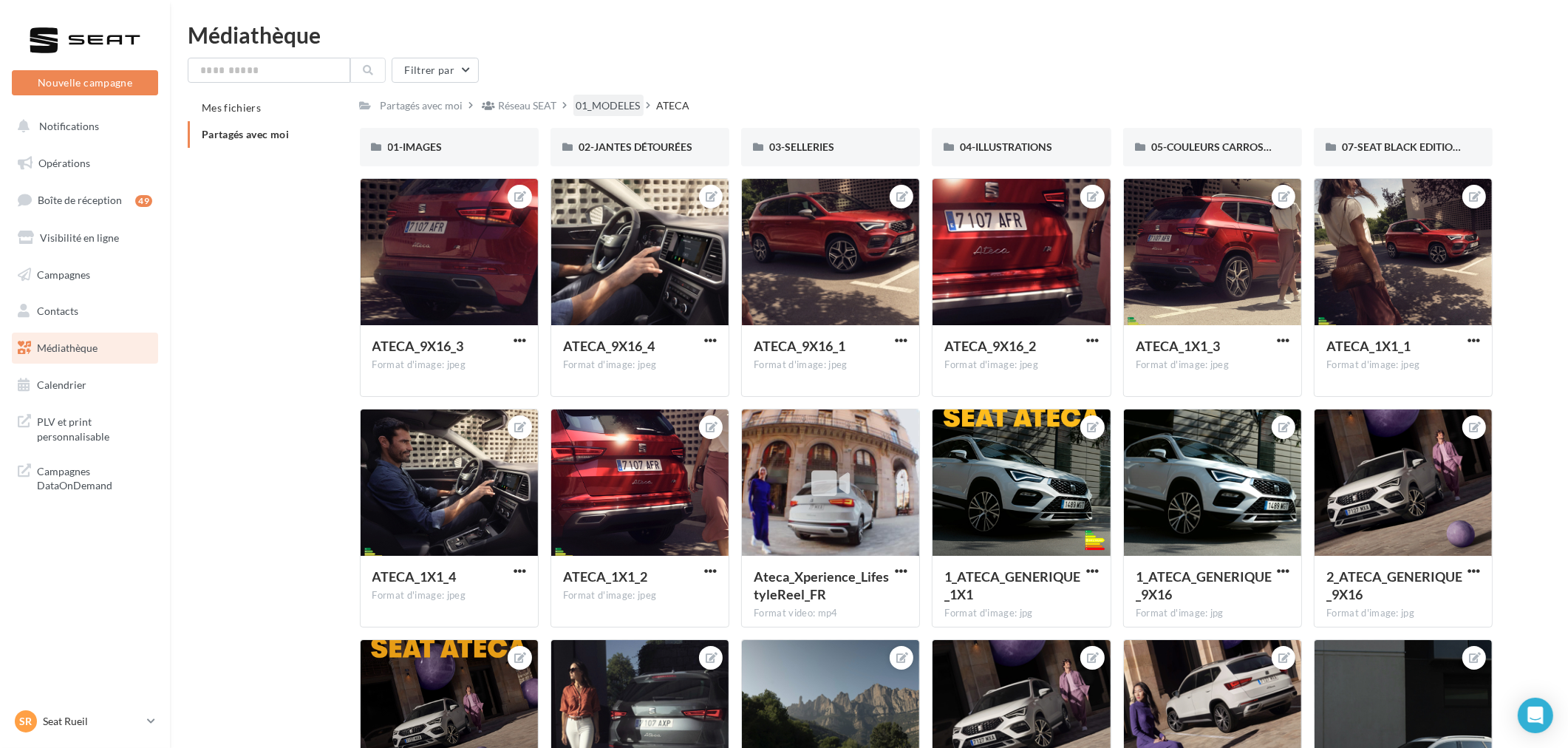
click at [640, 105] on div "01_MODELES" at bounding box center [608, 106] width 64 height 15
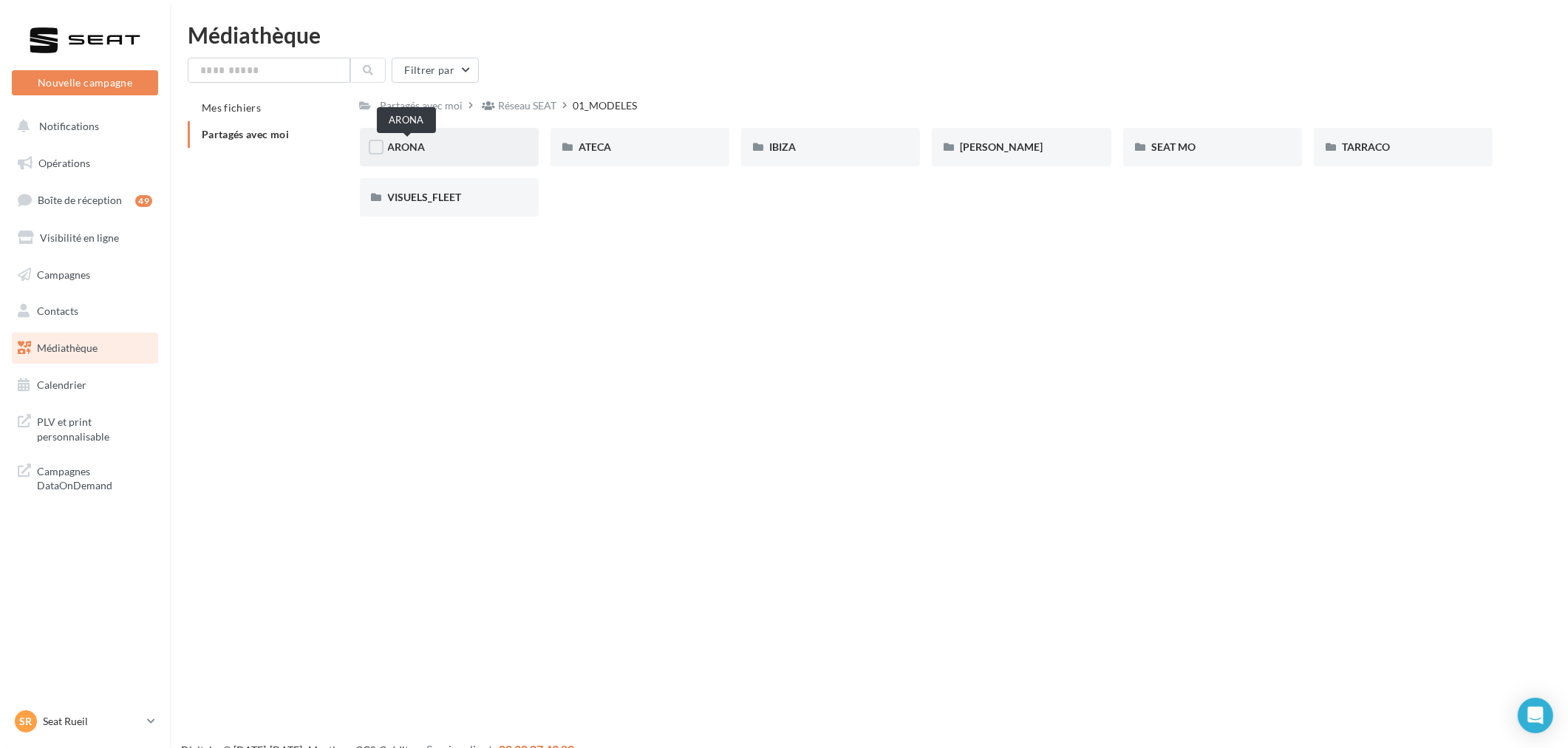
click at [418, 149] on span "ARONA" at bounding box center [406, 146] width 37 height 13
click at [416, 149] on span "01-IMAGES" at bounding box center [415, 146] width 55 height 13
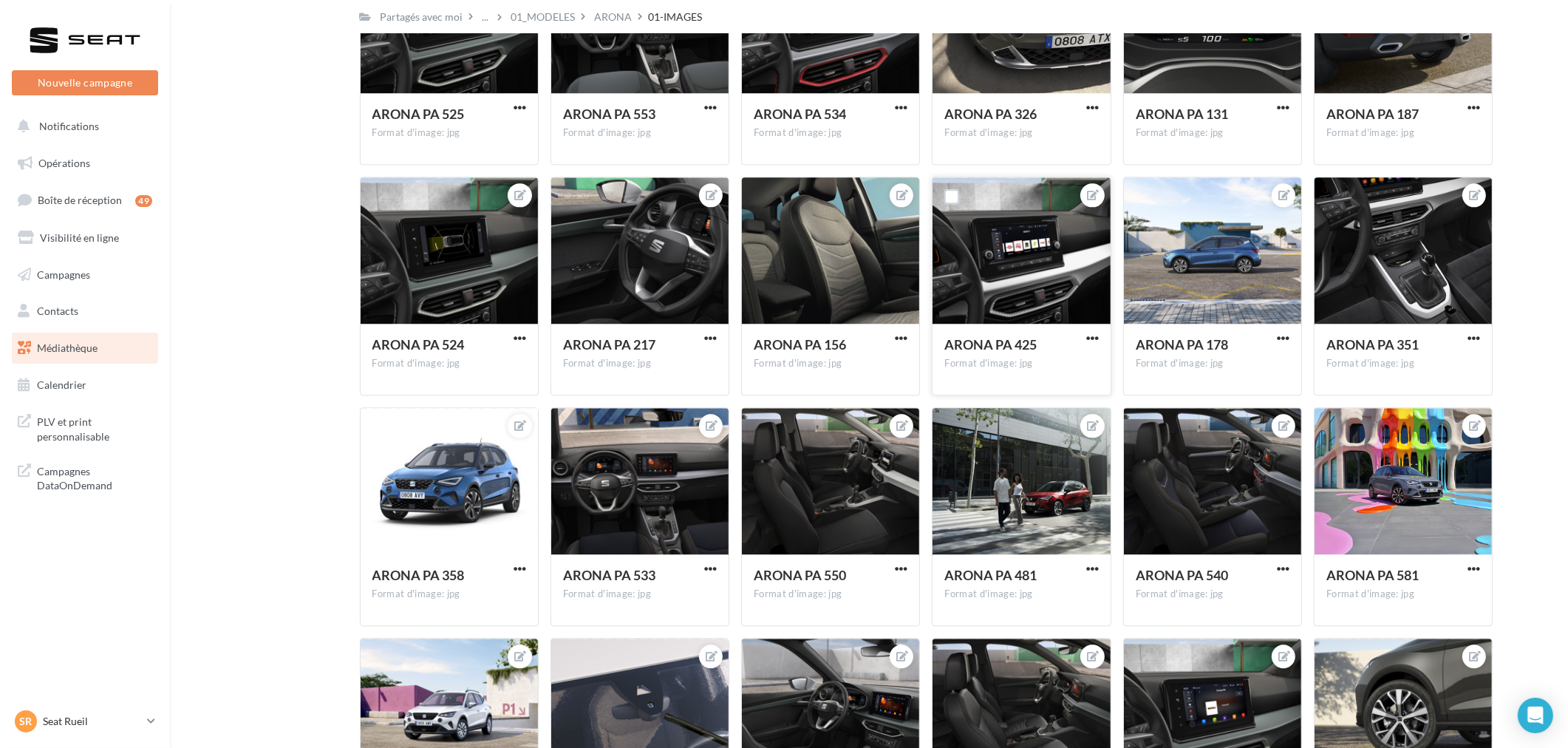
scroll to position [4427, 0]
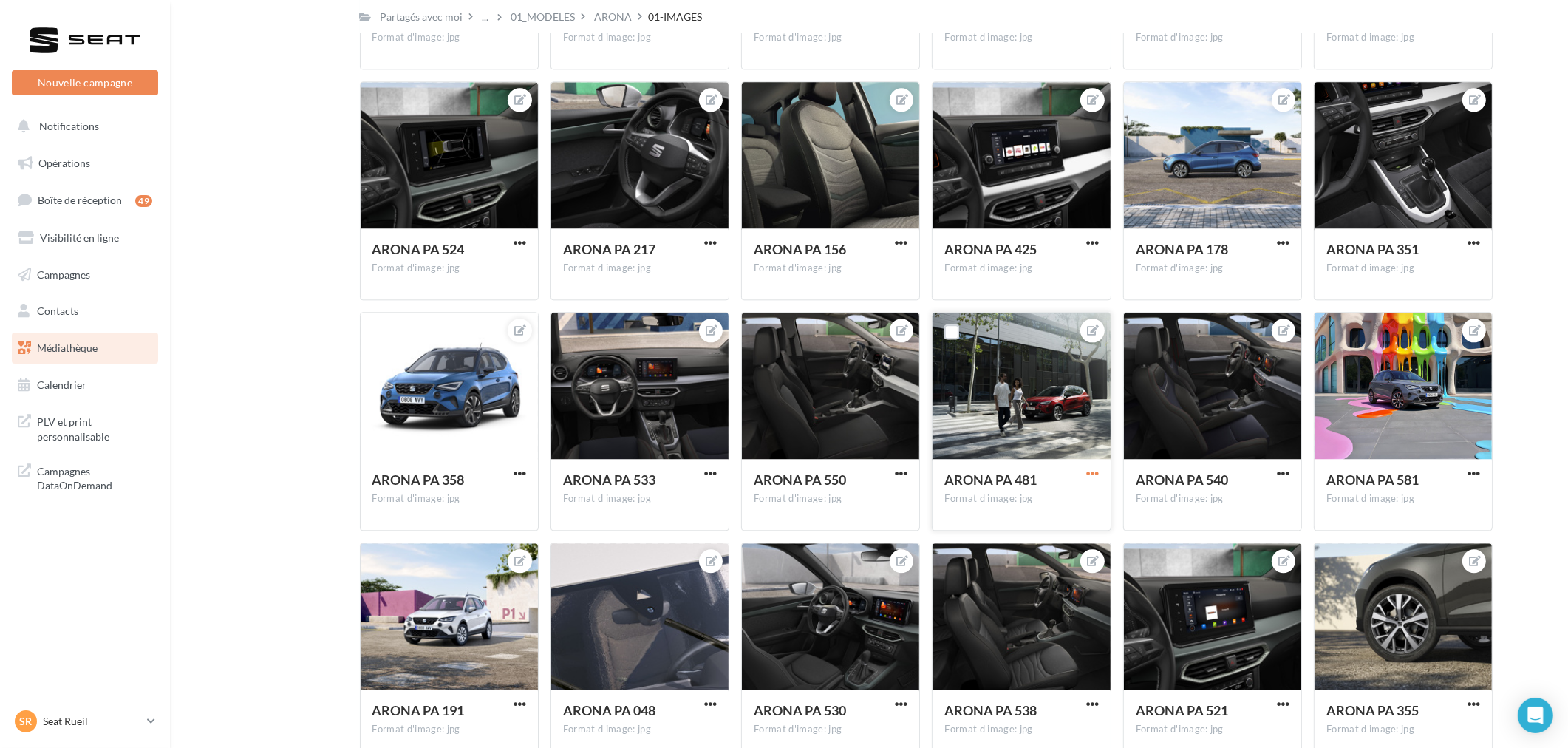
click at [1087, 470] on span "button" at bounding box center [1092, 473] width 13 height 13
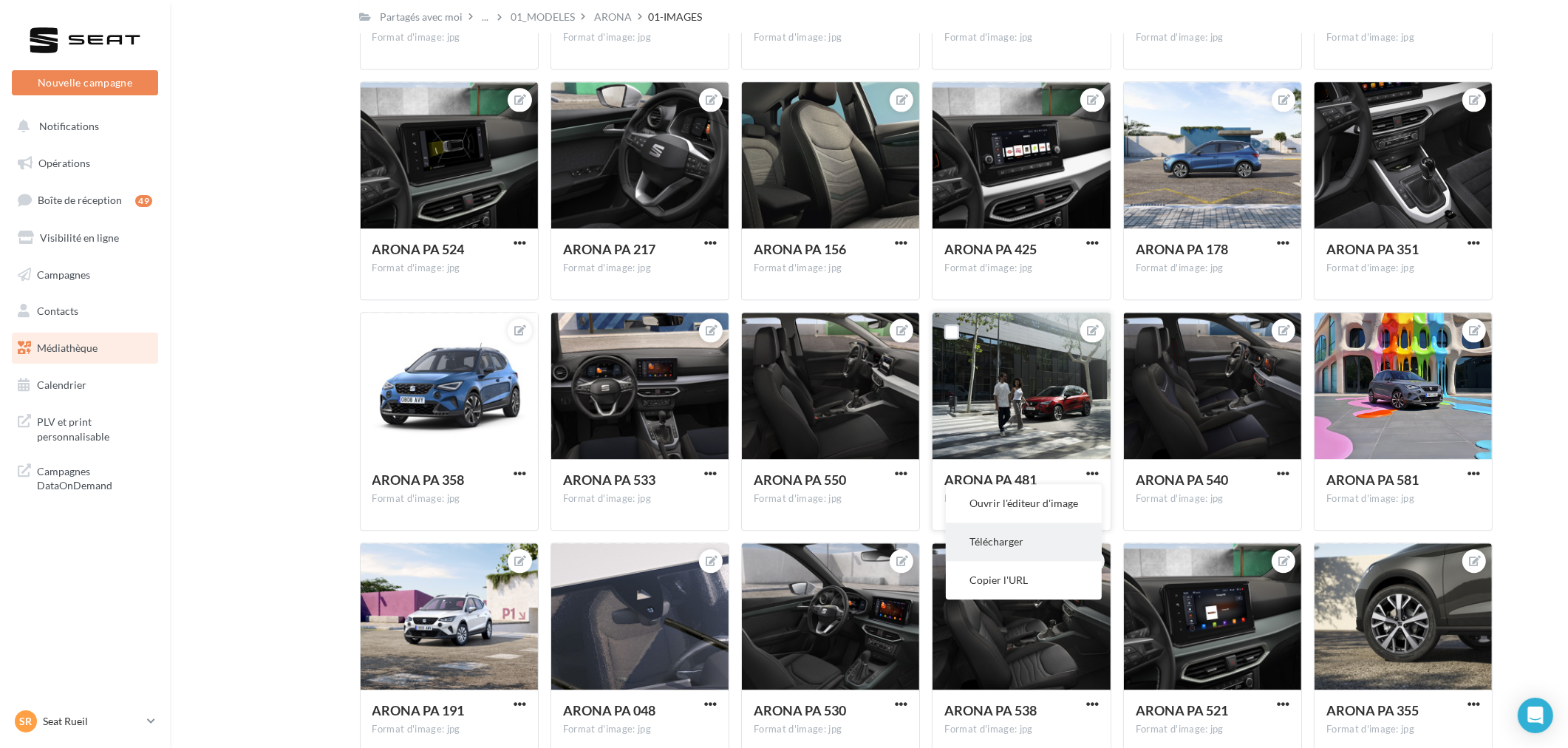
click at [1038, 534] on button "Télécharger" at bounding box center [1023, 541] width 156 height 38
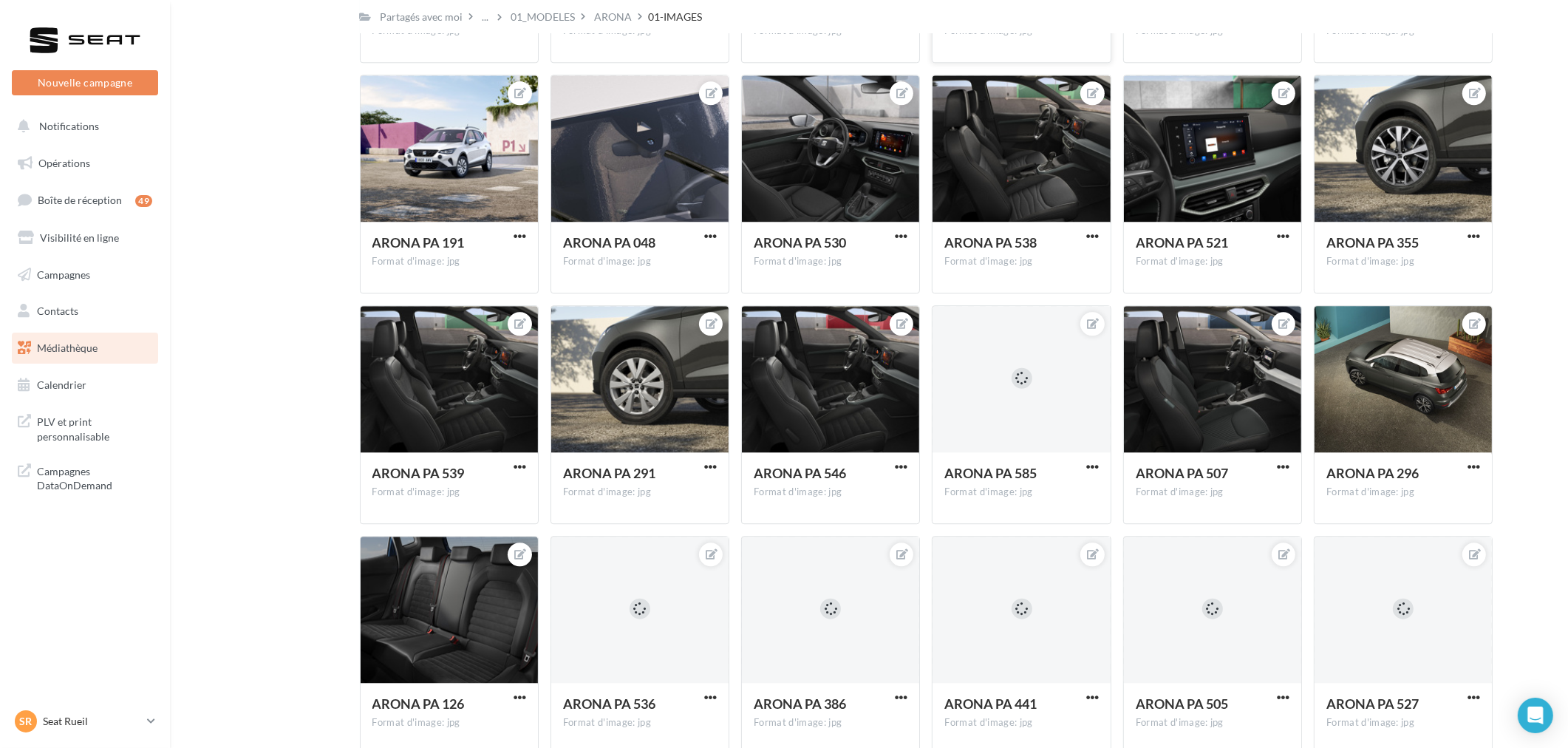
scroll to position [4894, 0]
click at [96, 718] on p "Seat Rueil" at bounding box center [92, 721] width 99 height 15
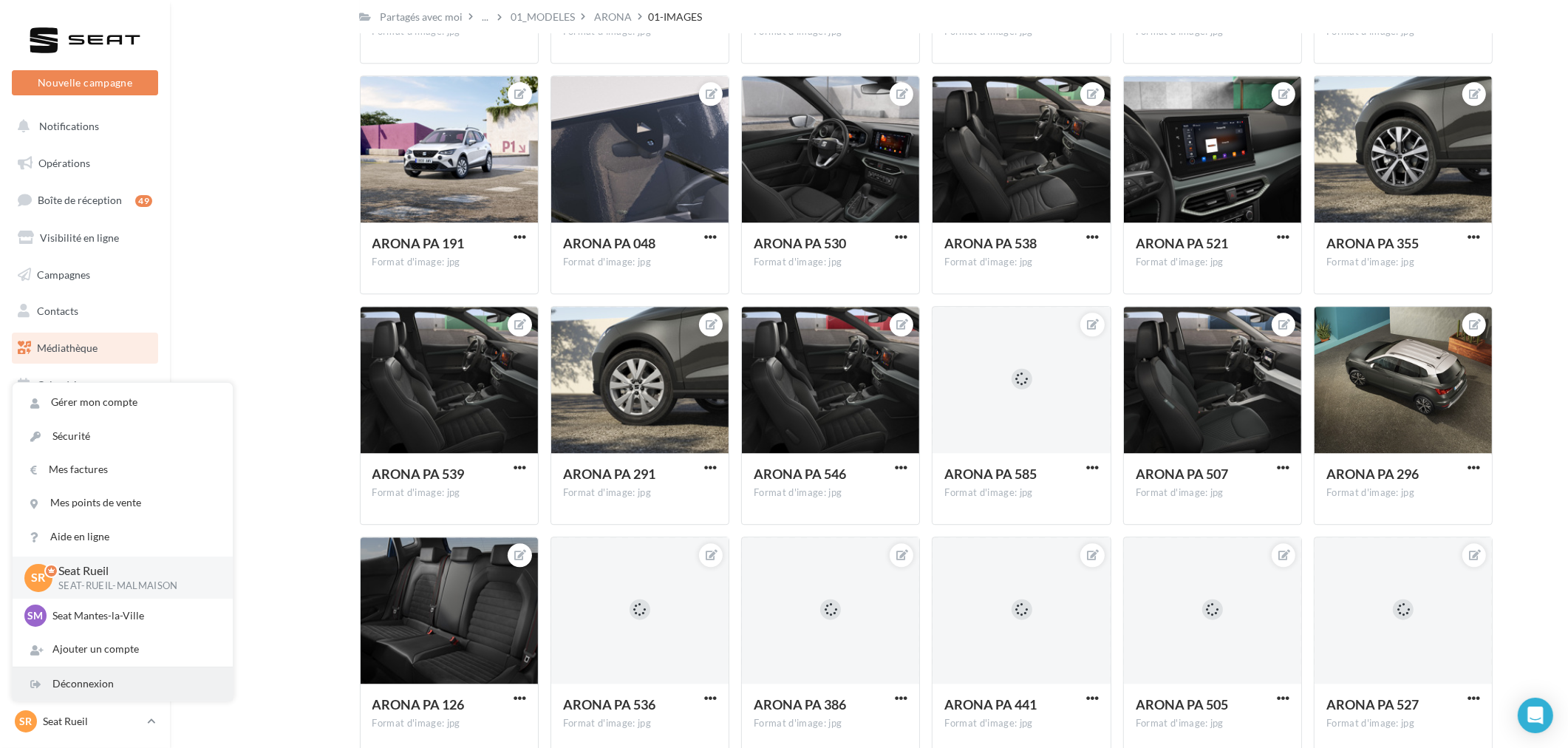
click at [99, 681] on div "Déconnexion" at bounding box center [123, 684] width 220 height 34
